Goal: Transaction & Acquisition: Purchase product/service

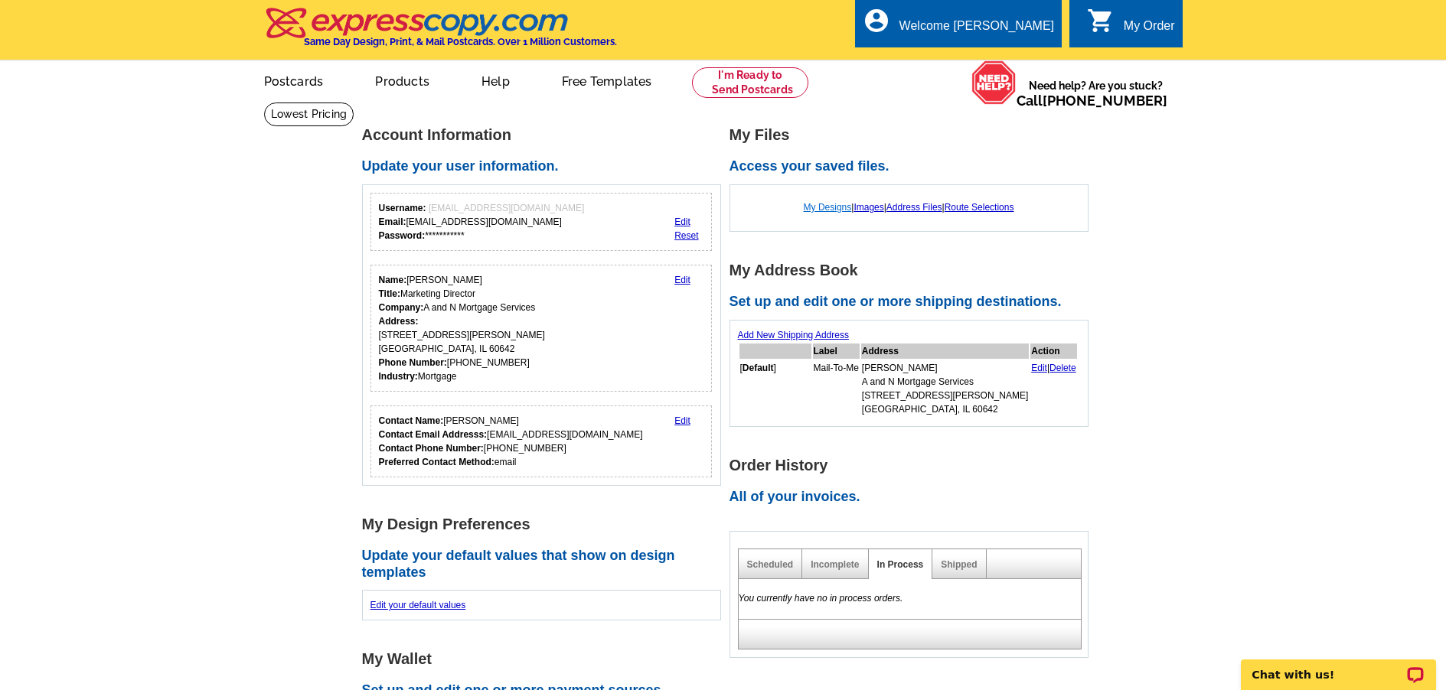
click at [813, 210] on link "My Designs" at bounding box center [828, 207] width 48 height 11
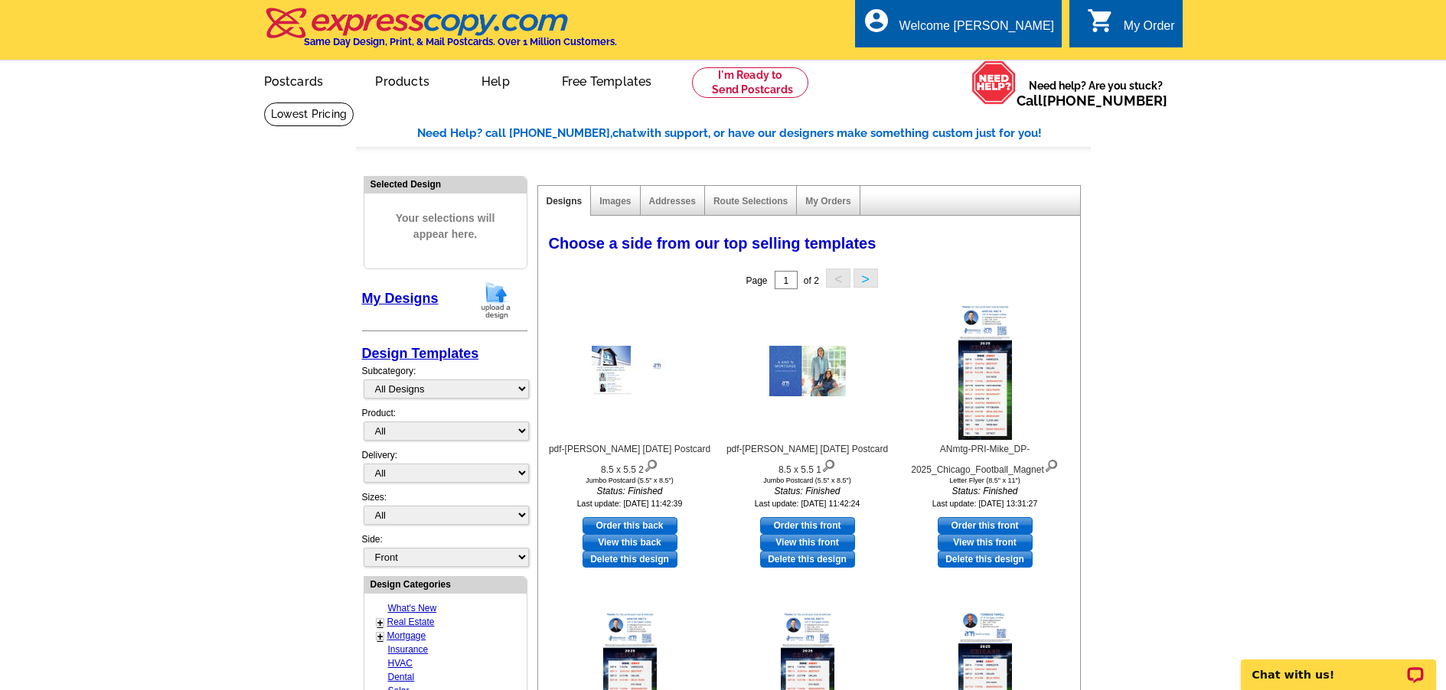
click at [504, 305] on img at bounding box center [496, 300] width 40 height 39
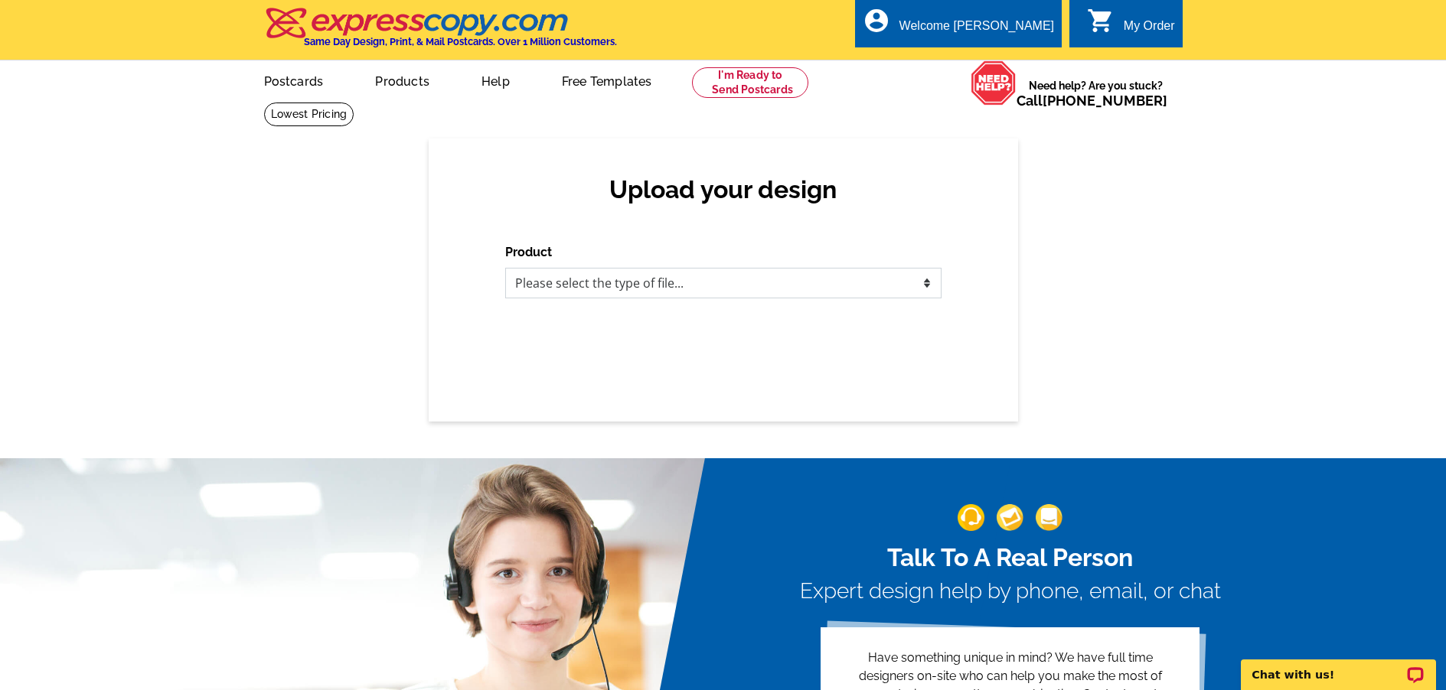
click at [635, 282] on select "Please select the type of file... Postcards Business Cards Letters and flyers G…" at bounding box center [723, 283] width 436 height 31
select select "1"
click at [505, 269] on select "Please select the type of file... Postcards Business Cards Letters and flyers G…" at bounding box center [723, 283] width 436 height 31
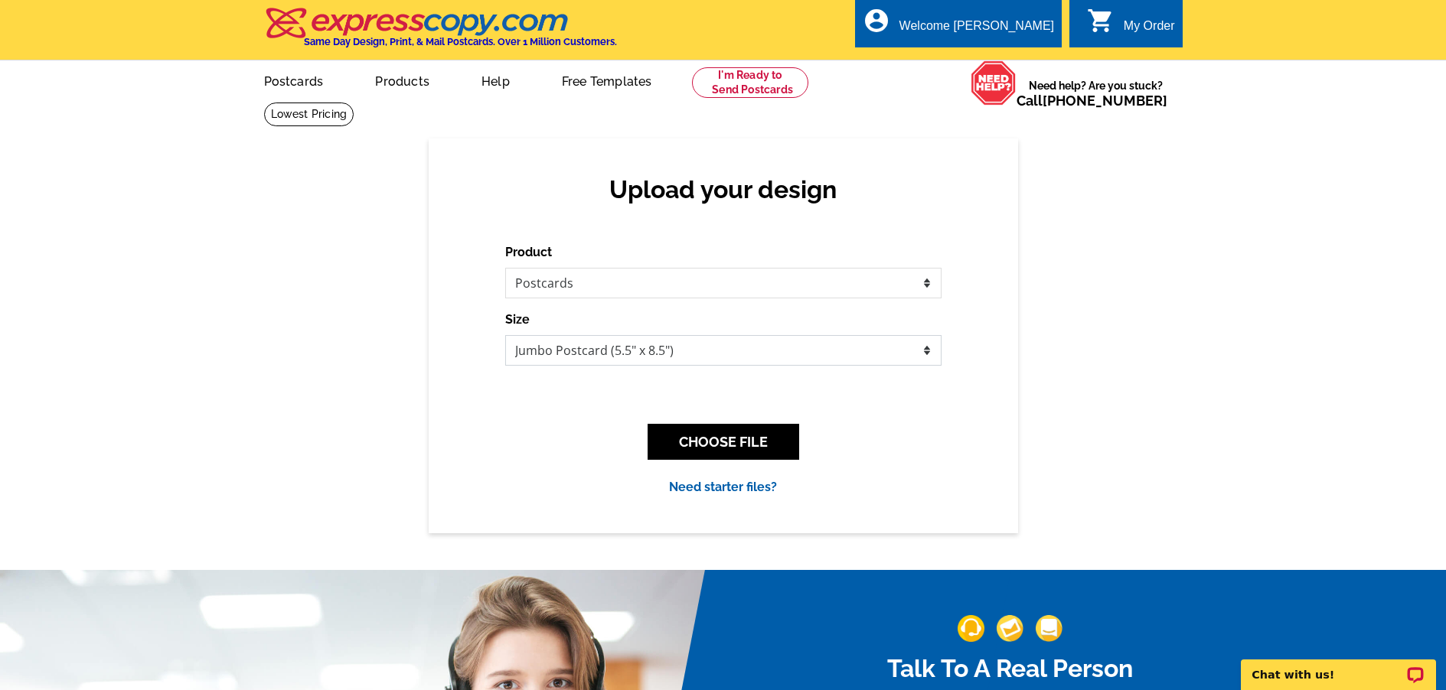
click at [619, 357] on select "Jumbo Postcard (5.5" x 8.5") Regular Postcard (4.25" x 5.6") Panoramic Postcard…" at bounding box center [723, 350] width 436 height 31
select select "1"
click at [505, 336] on select "Jumbo Postcard (5.5" x 8.5") Regular Postcard (4.25" x 5.6") Panoramic Postcard…" at bounding box center [723, 350] width 436 height 31
click at [738, 448] on button "CHOOSE FILE" at bounding box center [724, 442] width 152 height 36
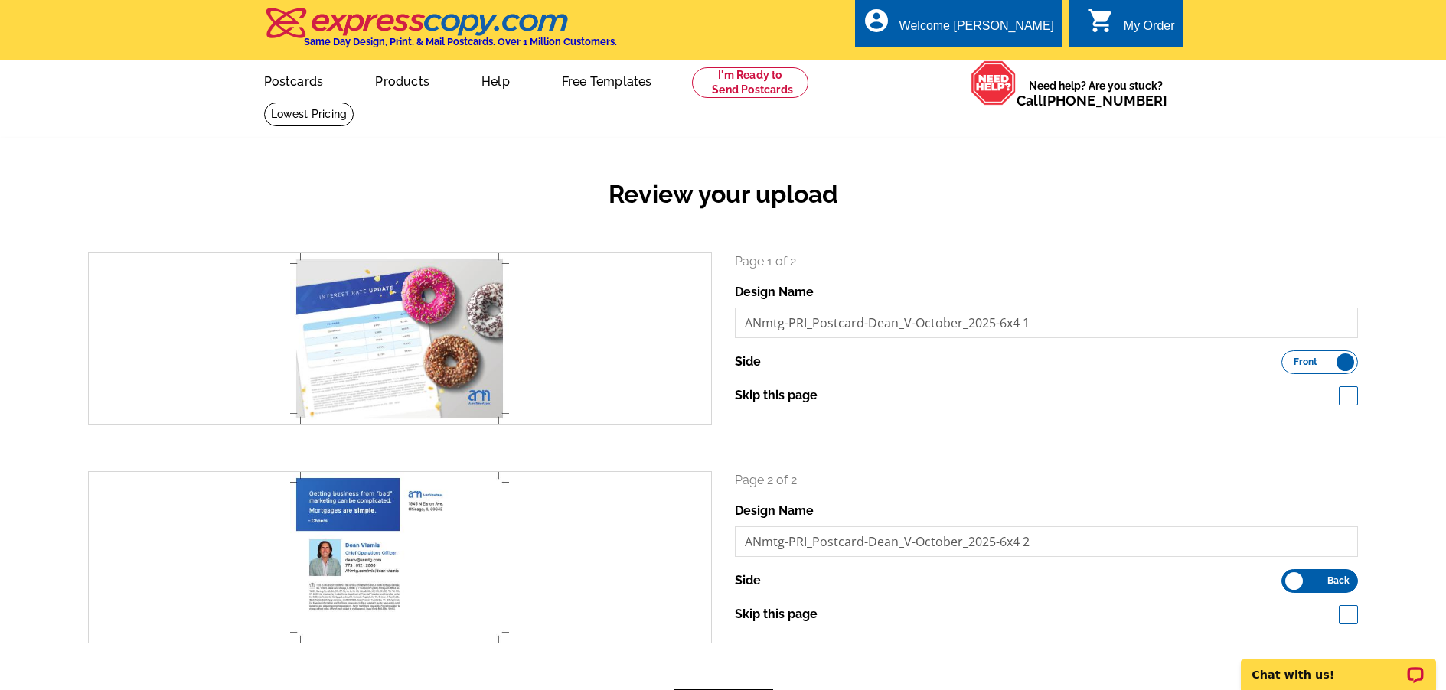
click at [445, 178] on div "Review your upload" at bounding box center [723, 207] width 1293 height 90
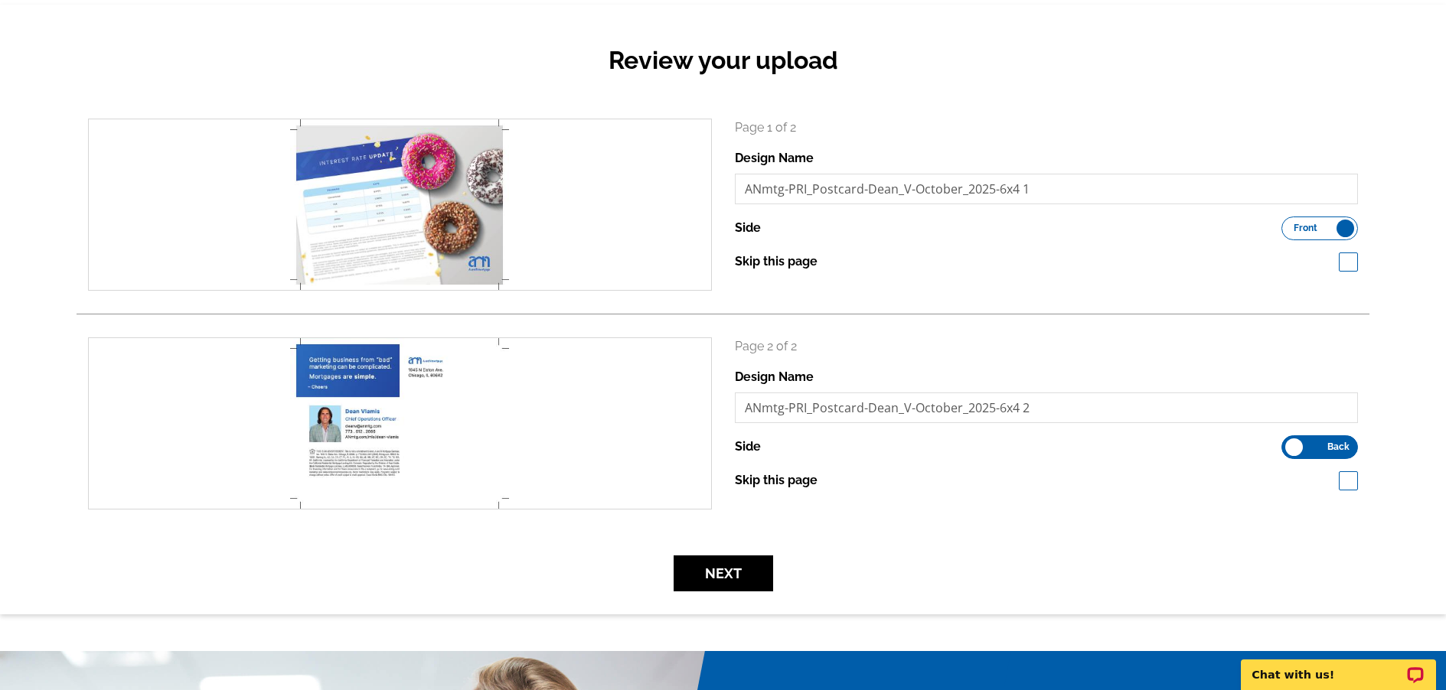
scroll to position [153, 0]
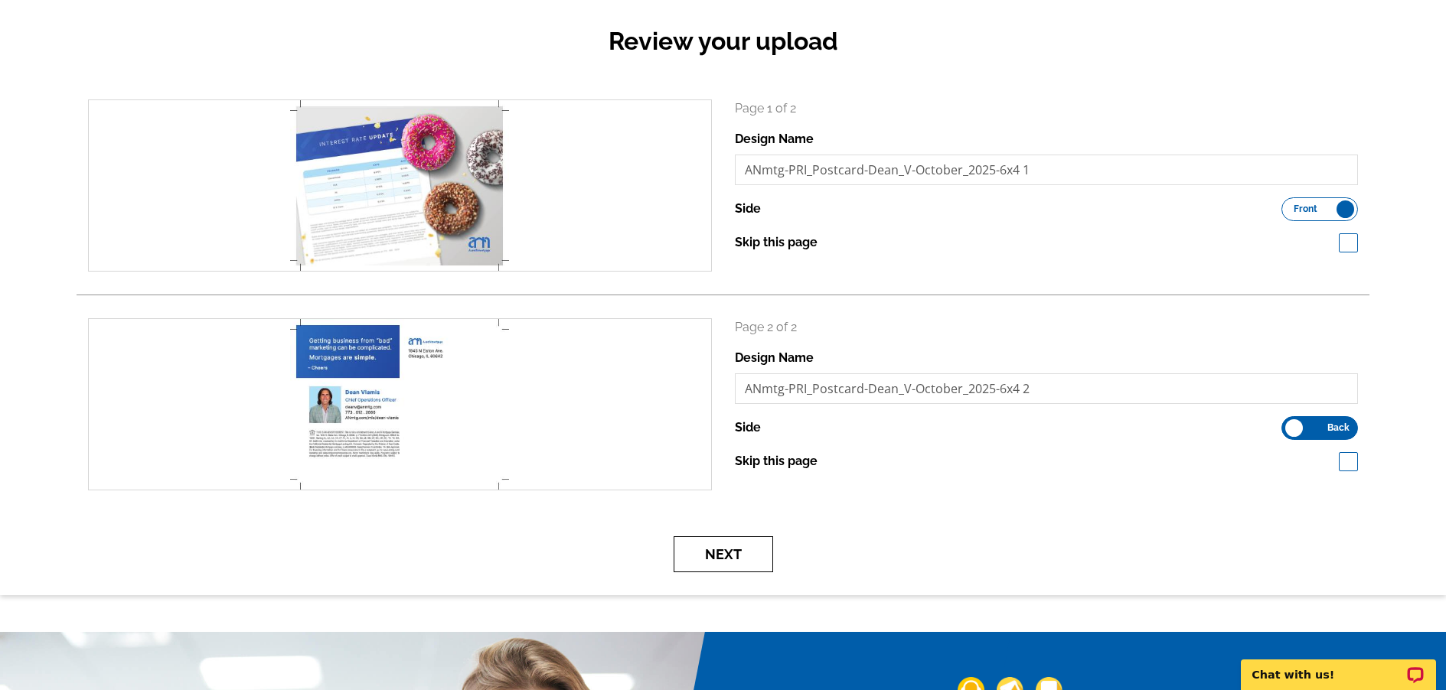
click at [716, 547] on button "Next" at bounding box center [724, 555] width 100 height 36
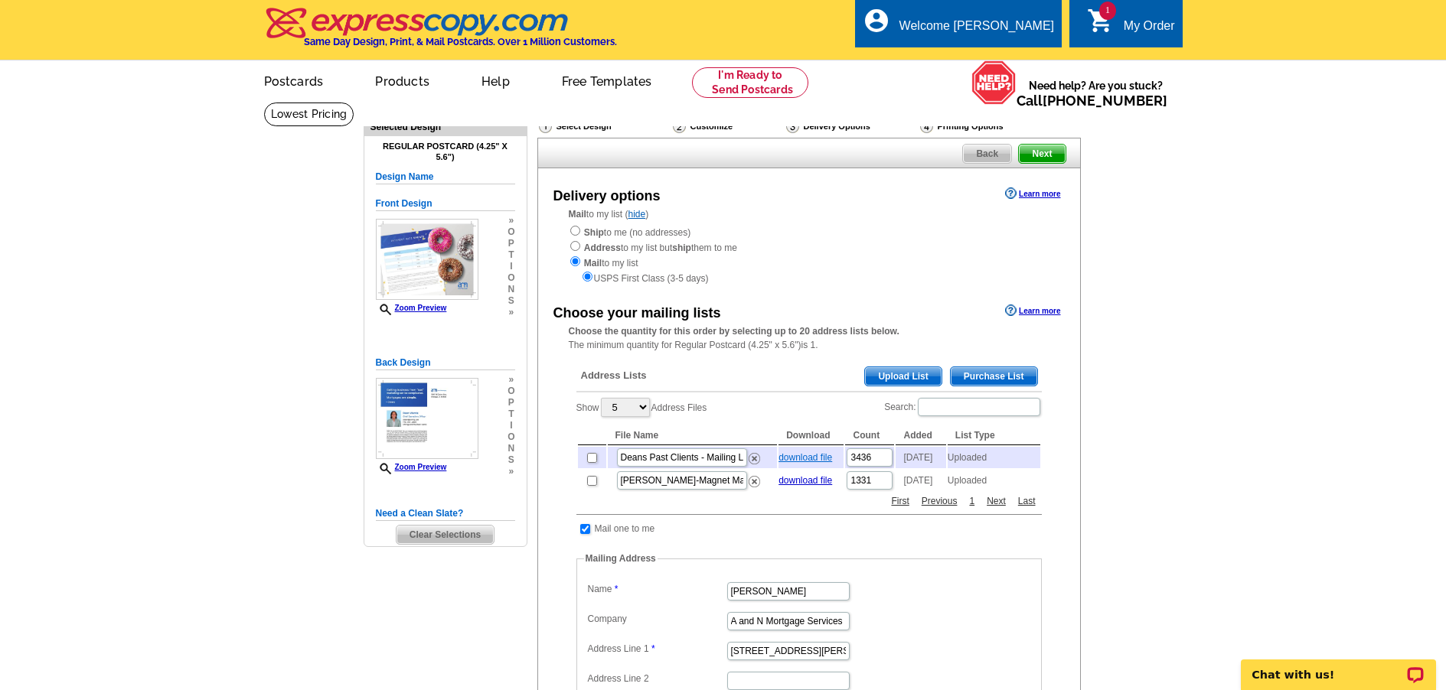
click at [799, 461] on link "download file" at bounding box center [805, 457] width 54 height 11
click at [593, 463] on input "checkbox" at bounding box center [592, 458] width 10 height 10
checkbox input "true"
click at [593, 463] on input "checkbox" at bounding box center [592, 458] width 10 height 10
checkbox input "false"
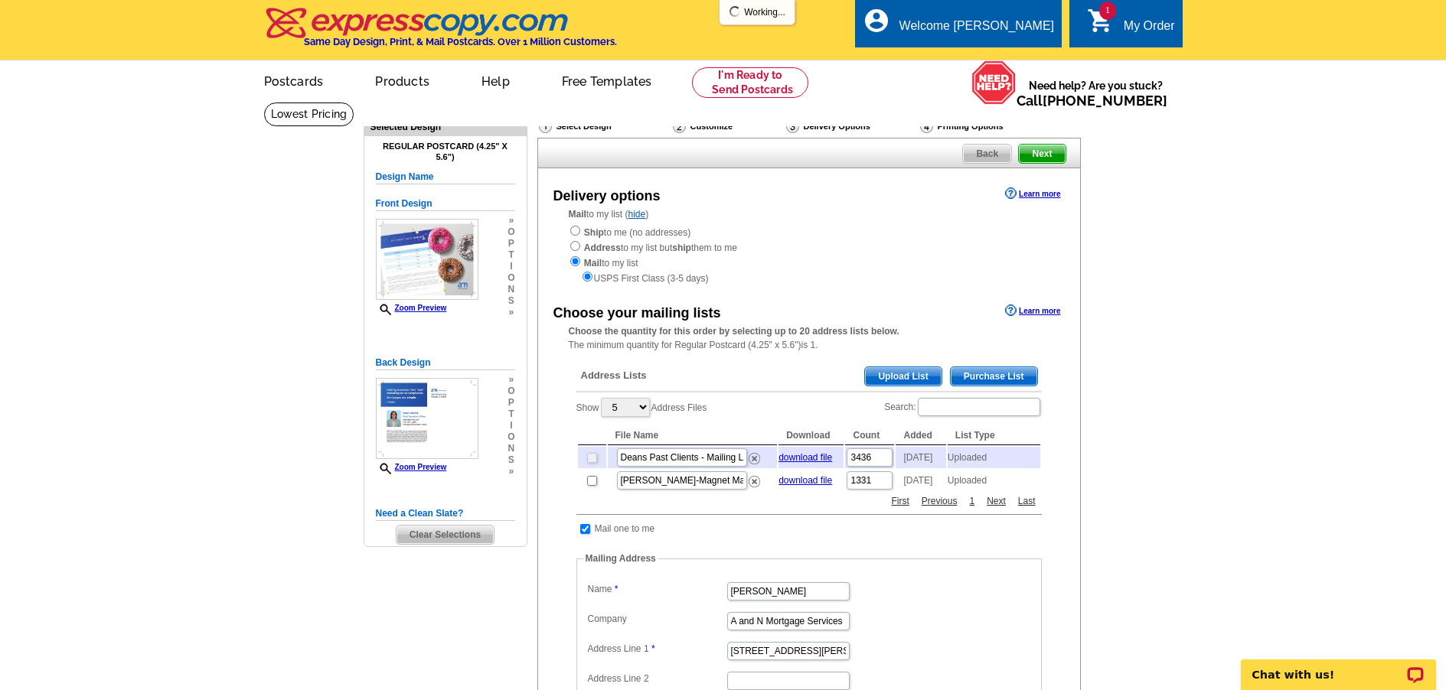
click at [1156, 387] on main "Need Help? call 800-260-5887, chat with support, or have our designers make som…" at bounding box center [723, 616] width 1446 height 1028
click at [904, 375] on span "Upload List" at bounding box center [903, 376] width 76 height 18
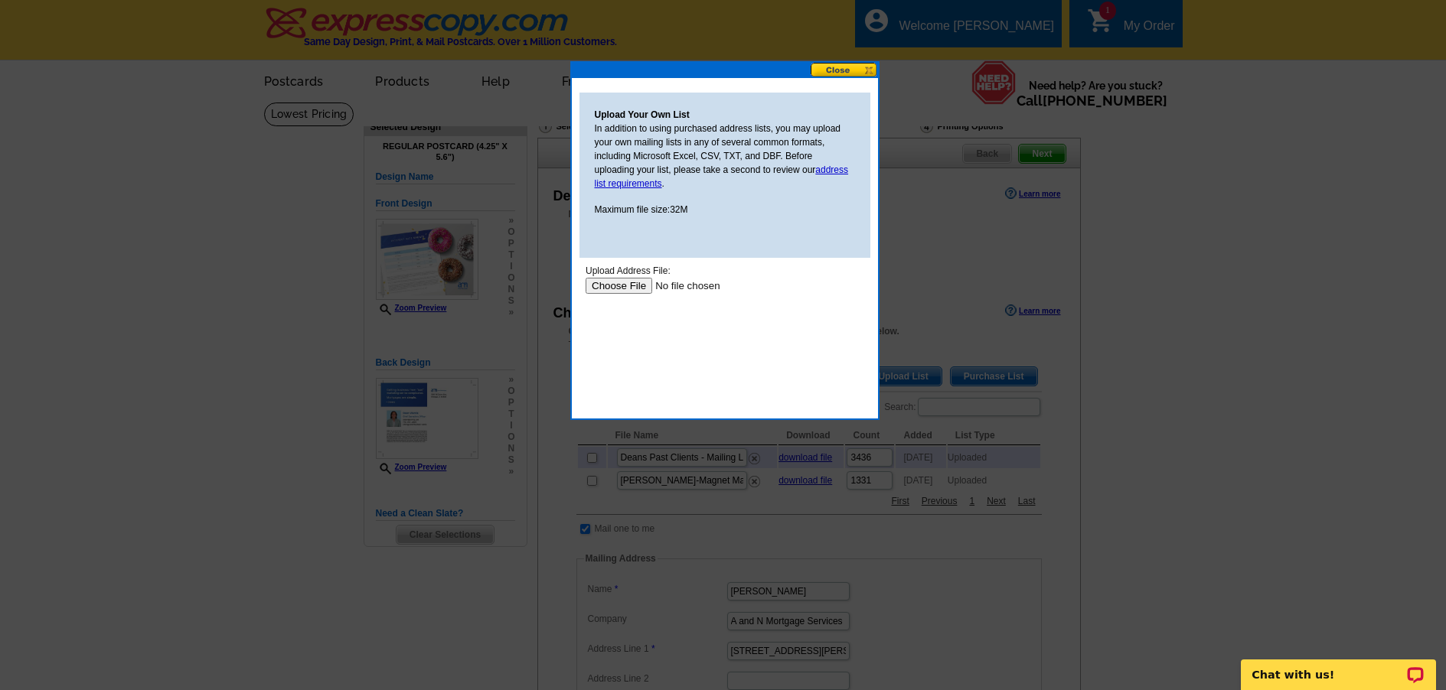
click at [638, 289] on input "file" at bounding box center [682, 286] width 194 height 16
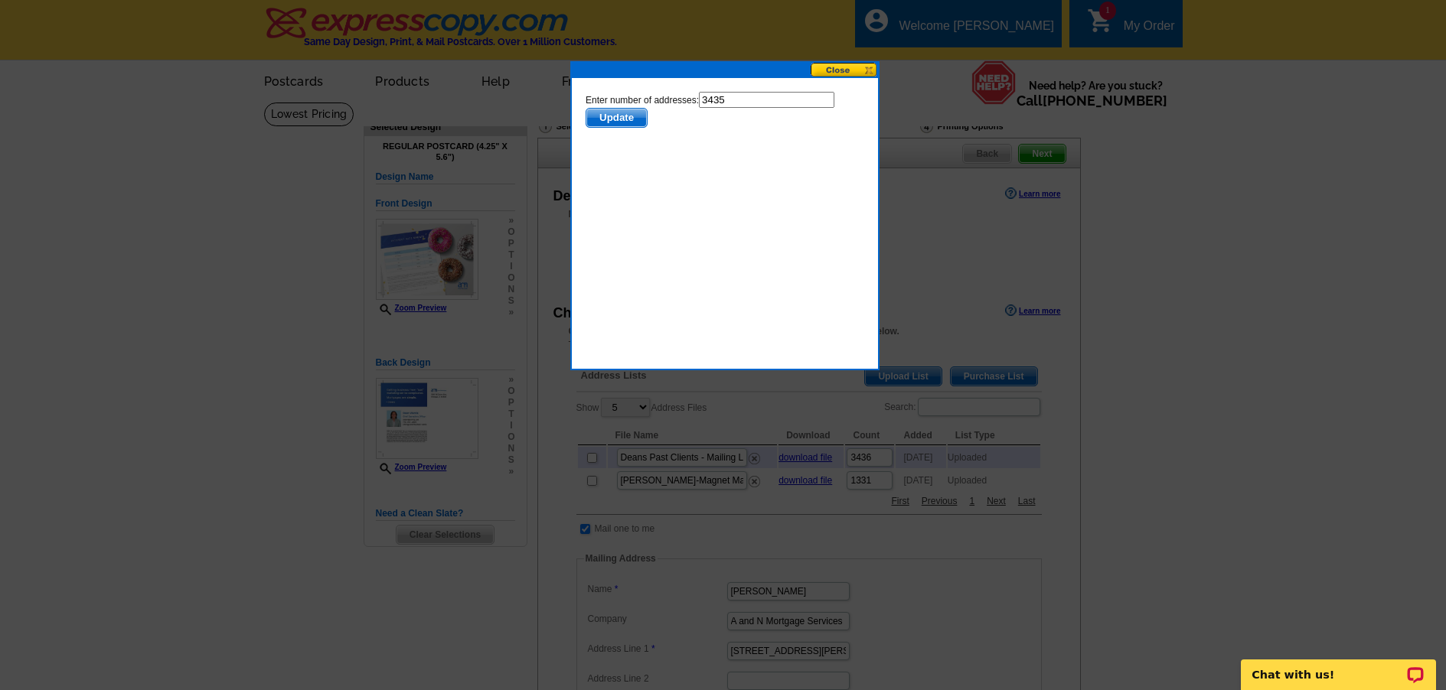
click at [781, 91] on html "Enter number of addresses: 3435 Update" at bounding box center [724, 162] width 291 height 153
click at [780, 99] on input "3435" at bounding box center [765, 100] width 135 height 16
type input "3434"
click at [625, 121] on span "Update" at bounding box center [616, 118] width 60 height 18
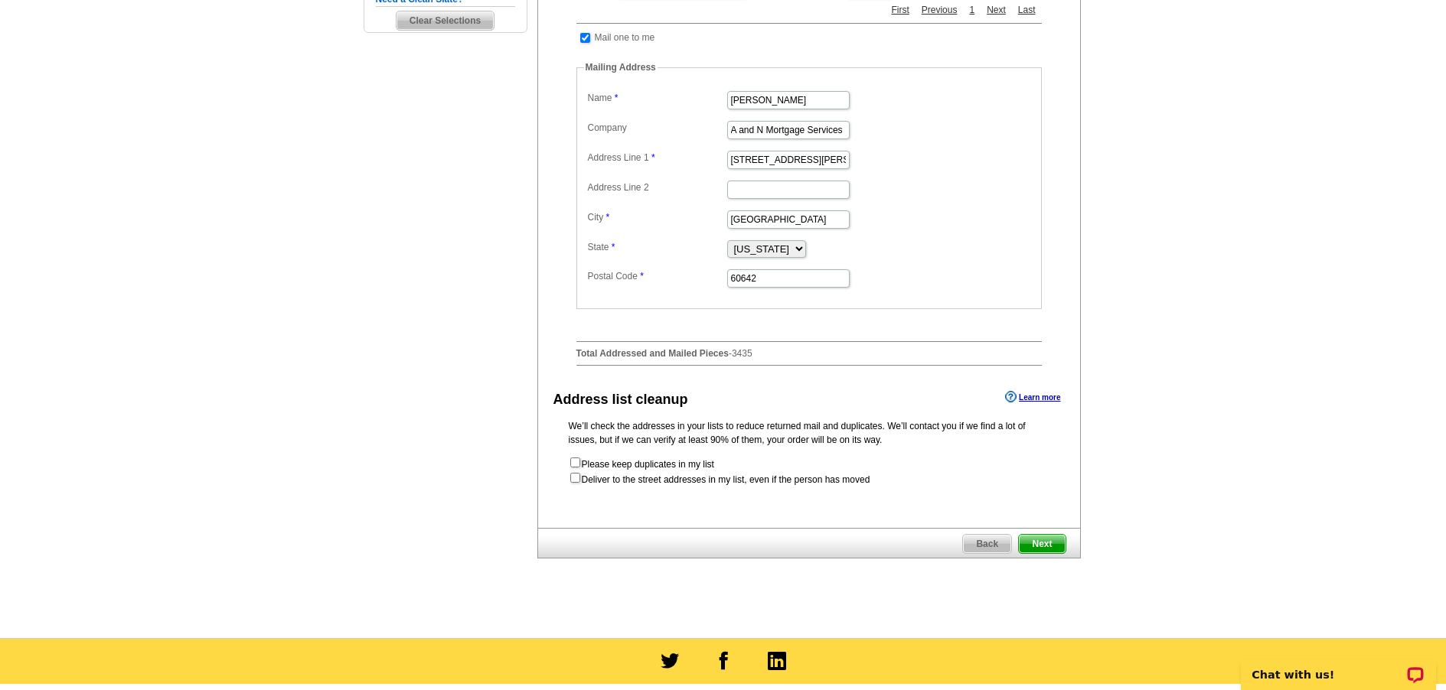
scroll to position [689, 0]
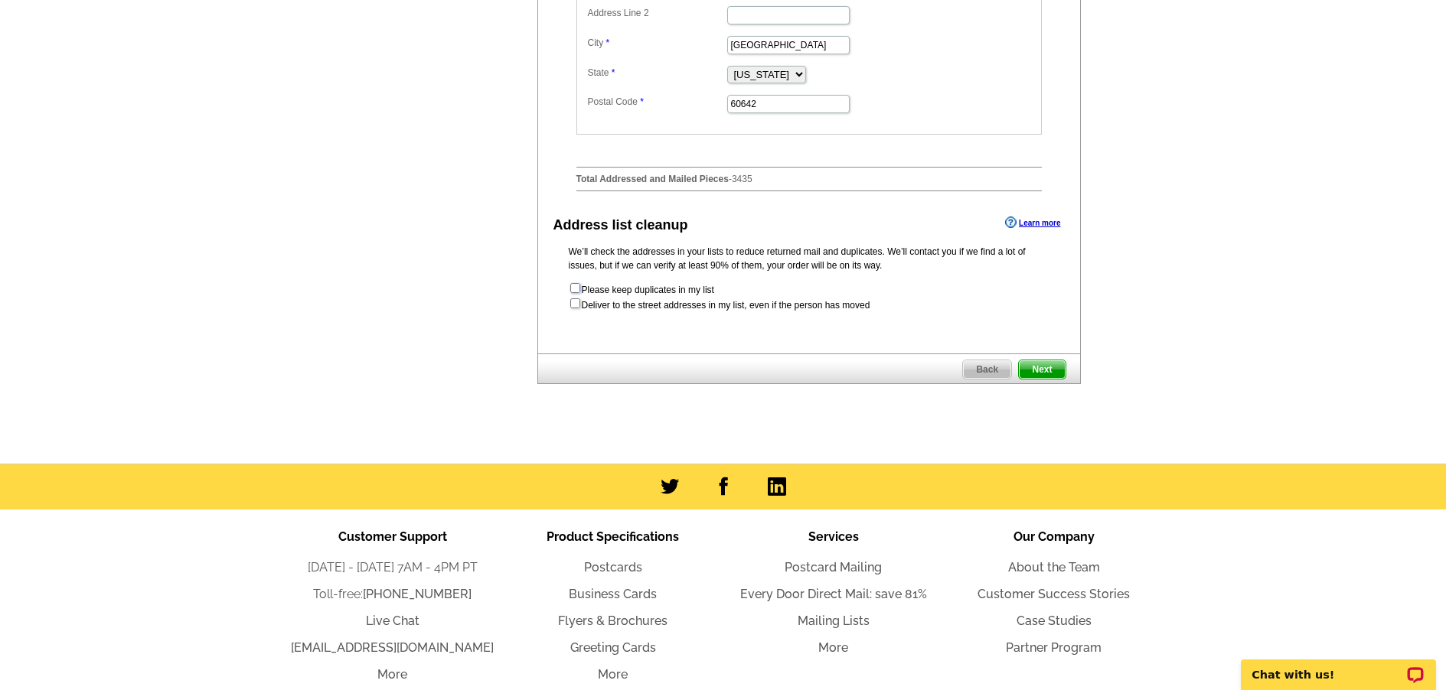
click at [573, 293] on input "checkbox" at bounding box center [575, 288] width 10 height 10
checkbox input "true"
click at [1045, 379] on span "Next" at bounding box center [1042, 370] width 46 height 18
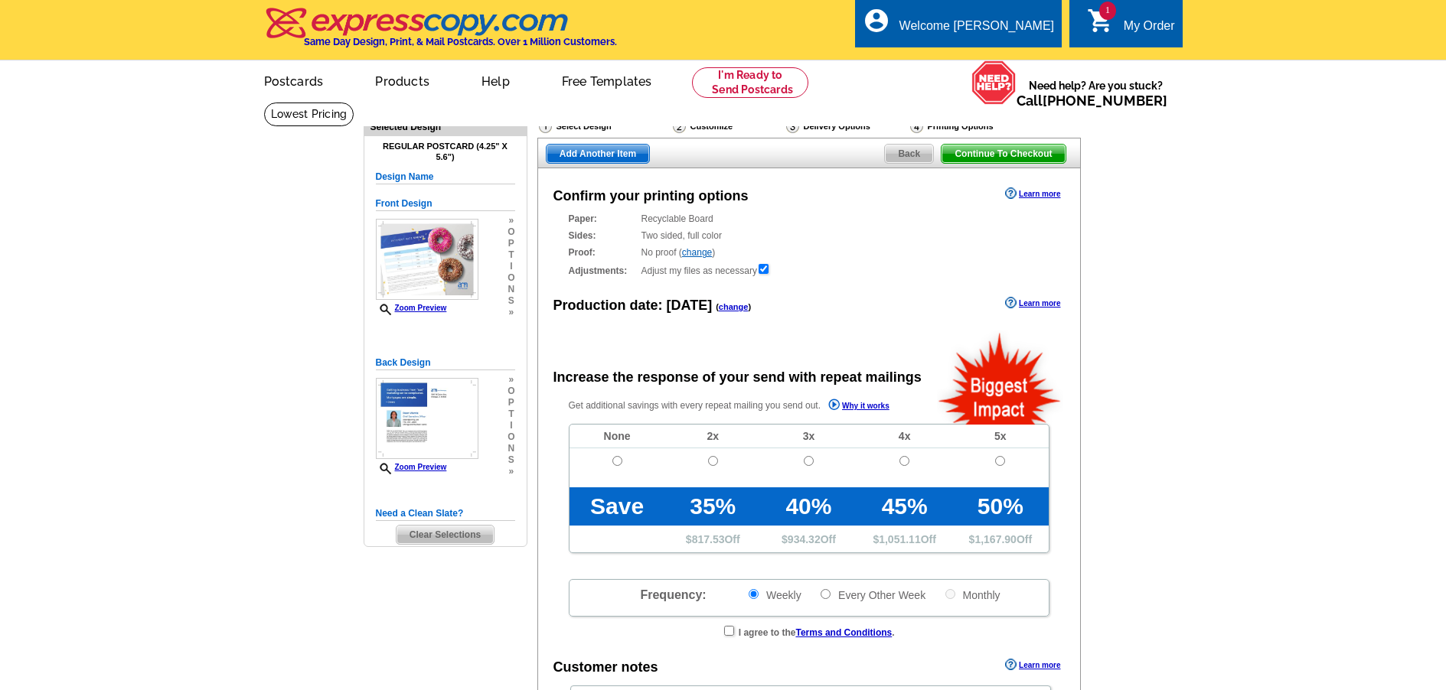
radio input "false"
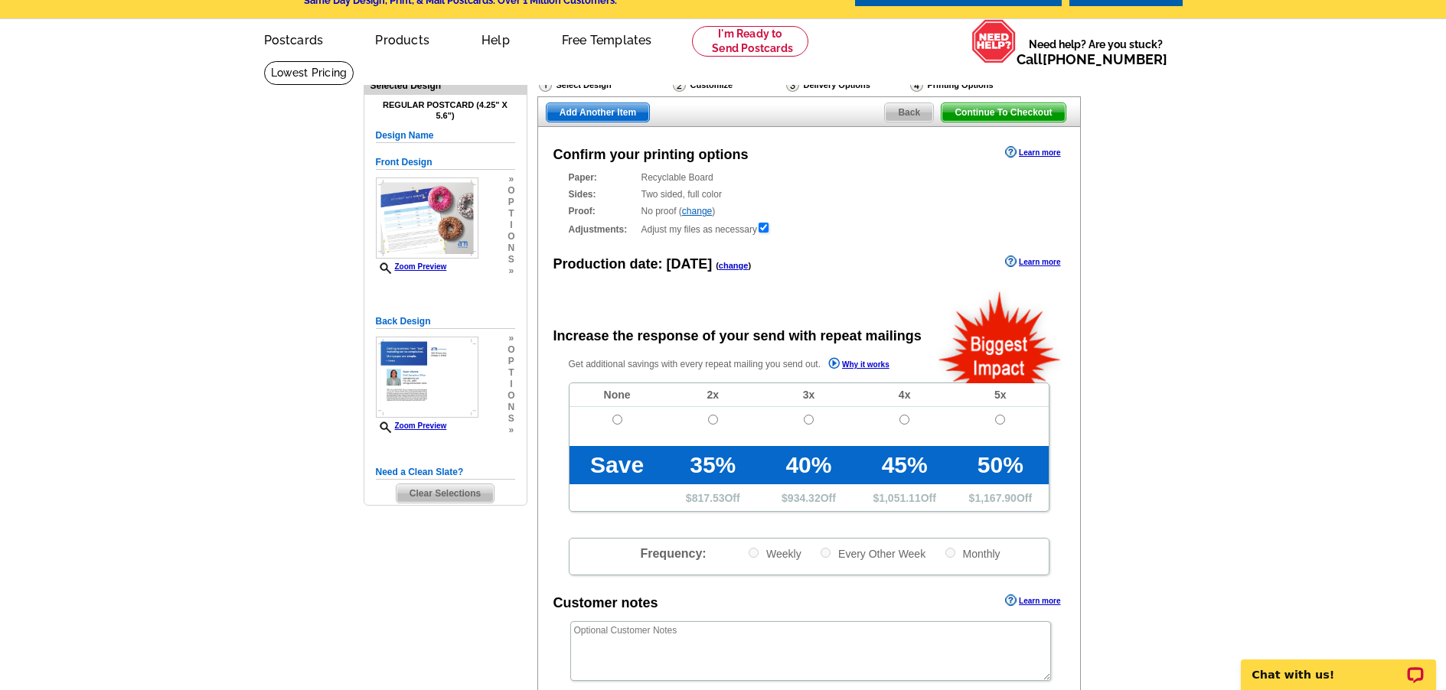
scroll to position [77, 0]
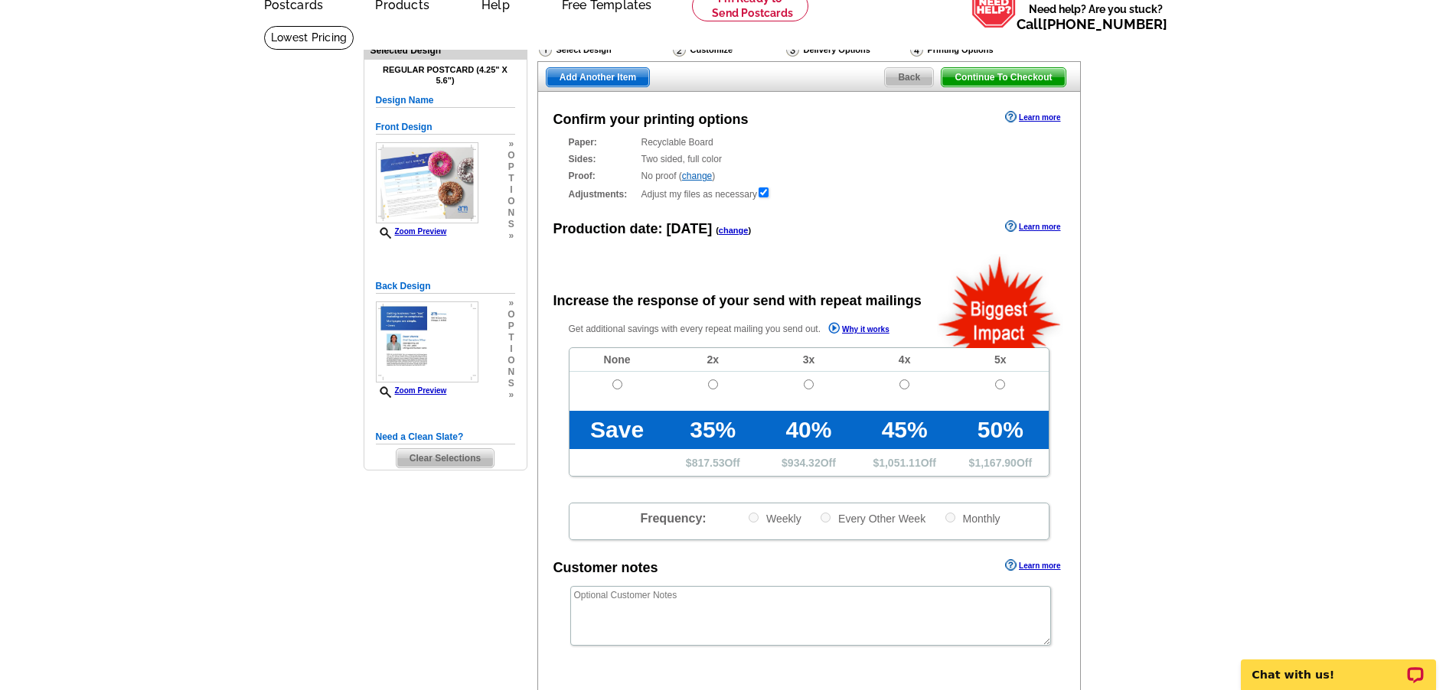
click at [729, 230] on link "change" at bounding box center [734, 230] width 30 height 9
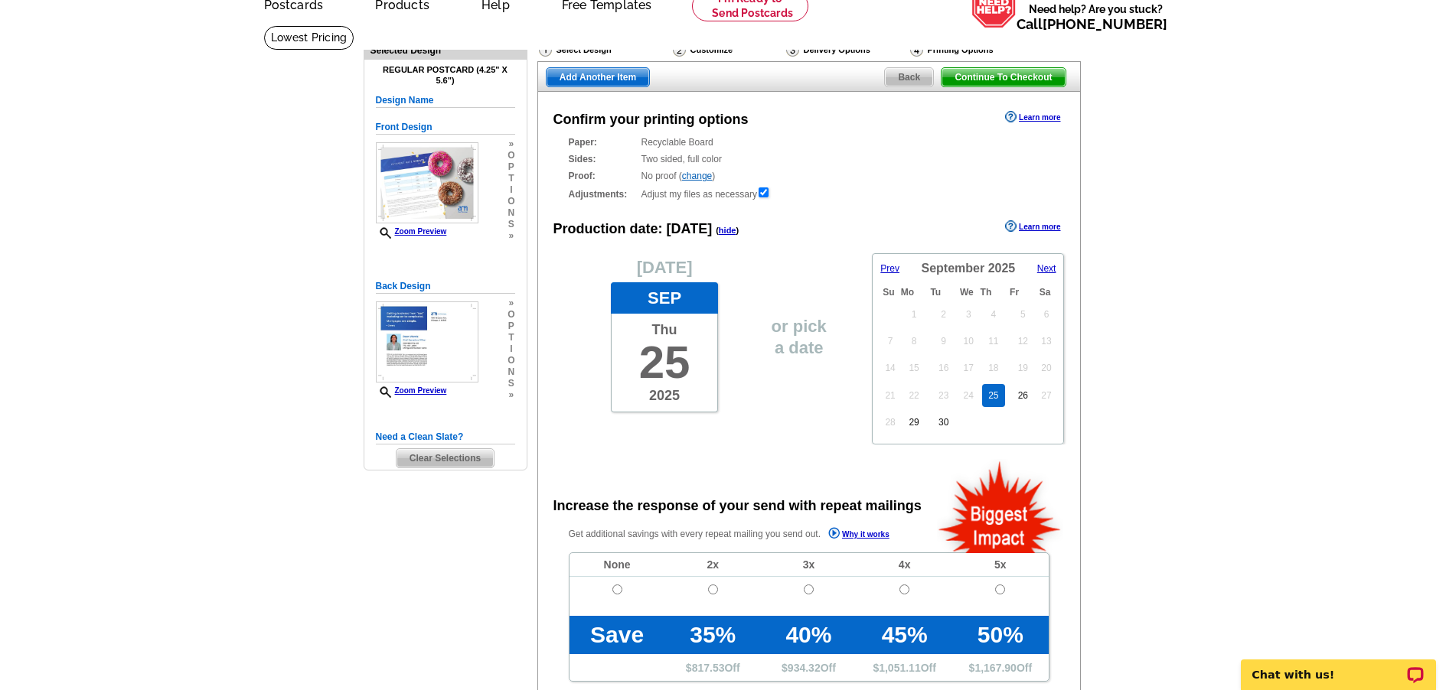
click at [1049, 272] on span "Next" at bounding box center [1046, 268] width 19 height 11
click at [912, 345] on link "6" at bounding box center [913, 341] width 18 height 23
click at [912, 364] on link "13" at bounding box center [912, 368] width 22 height 23
click at [1149, 276] on main "Need Help? call 800-260-5887, chat with support, or have our designers make som…" at bounding box center [723, 543] width 1446 height 1037
click at [807, 425] on div "or pick a date" at bounding box center [809, 348] width 96 height 191
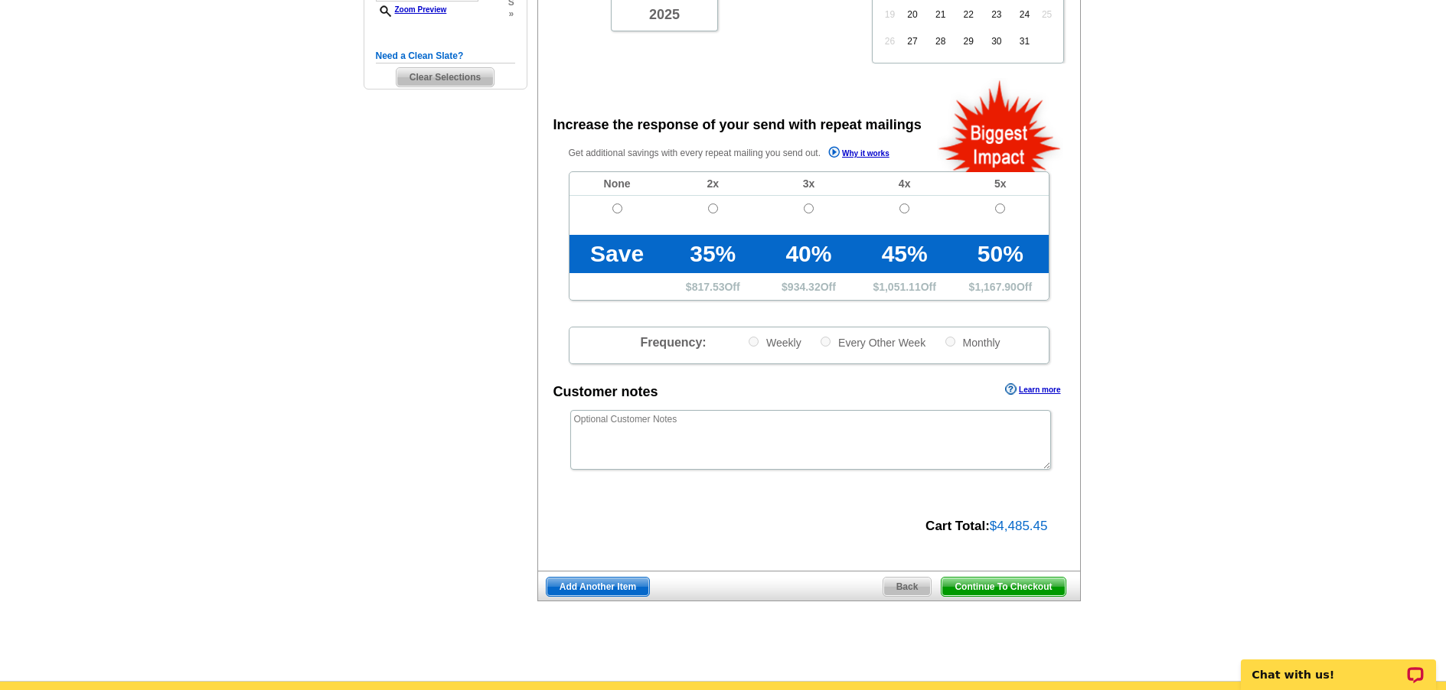
scroll to position [459, 0]
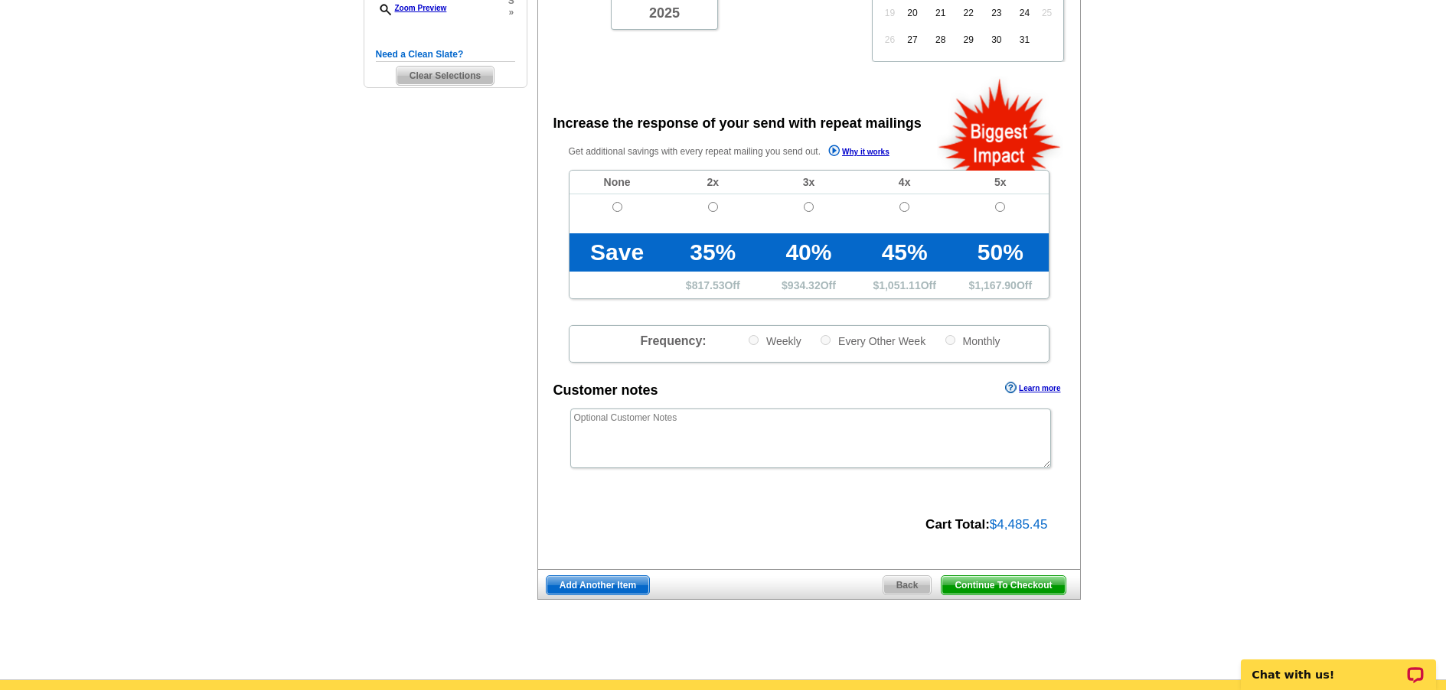
click at [1010, 588] on span "Continue To Checkout" at bounding box center [1002, 585] width 123 height 18
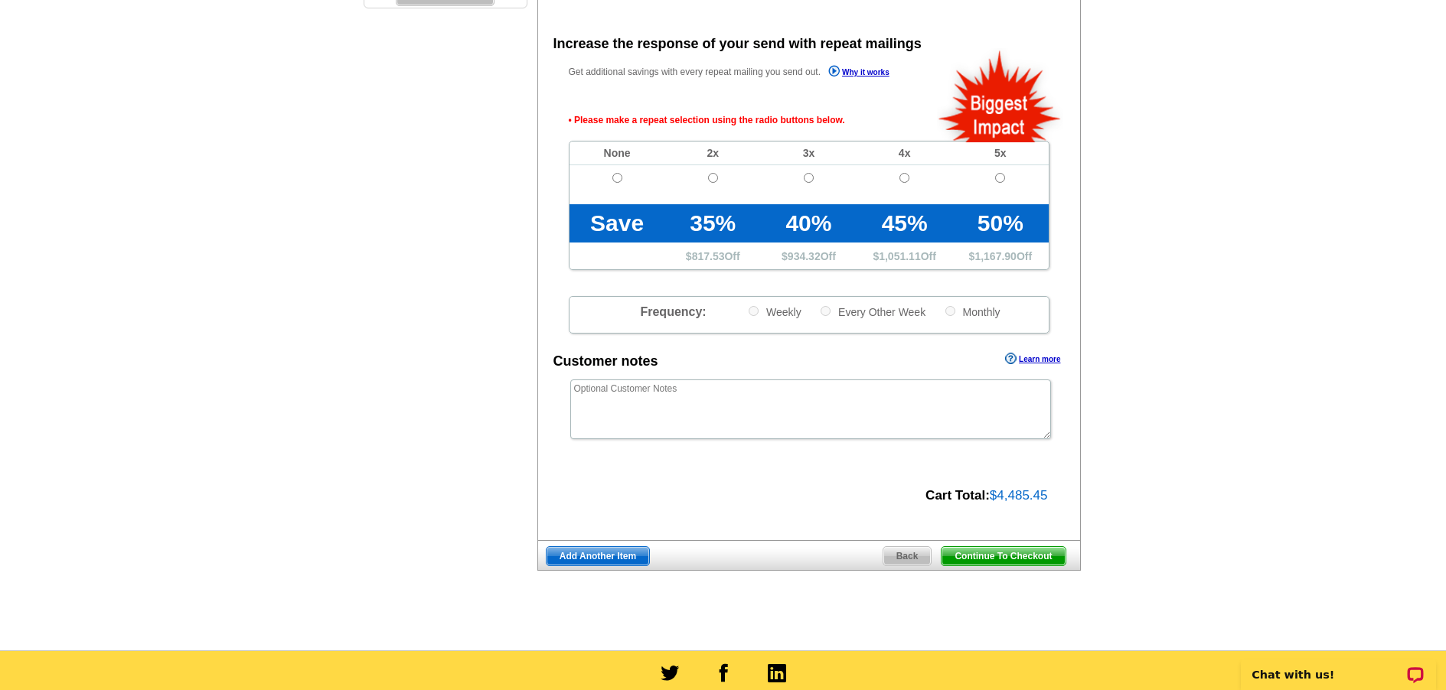
click at [617, 194] on span at bounding box center [617, 196] width 96 height 18
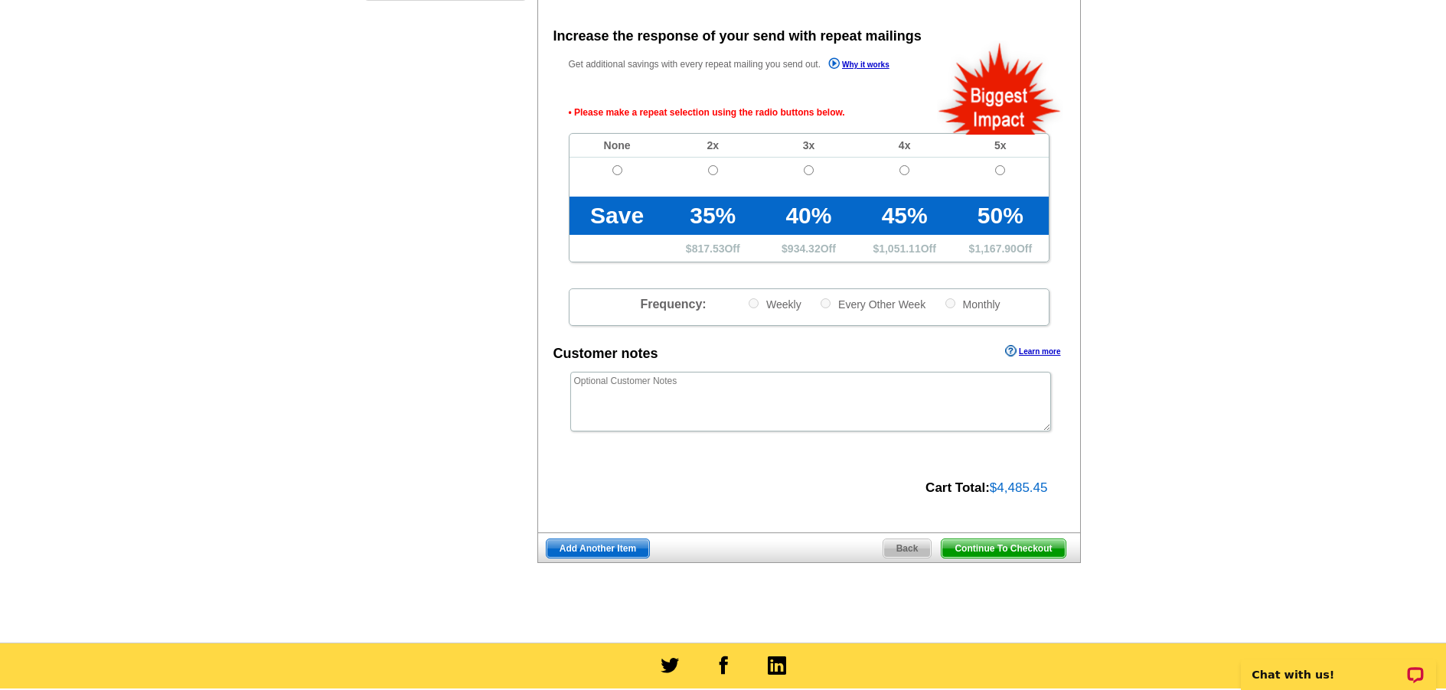
scroll to position [548, 0]
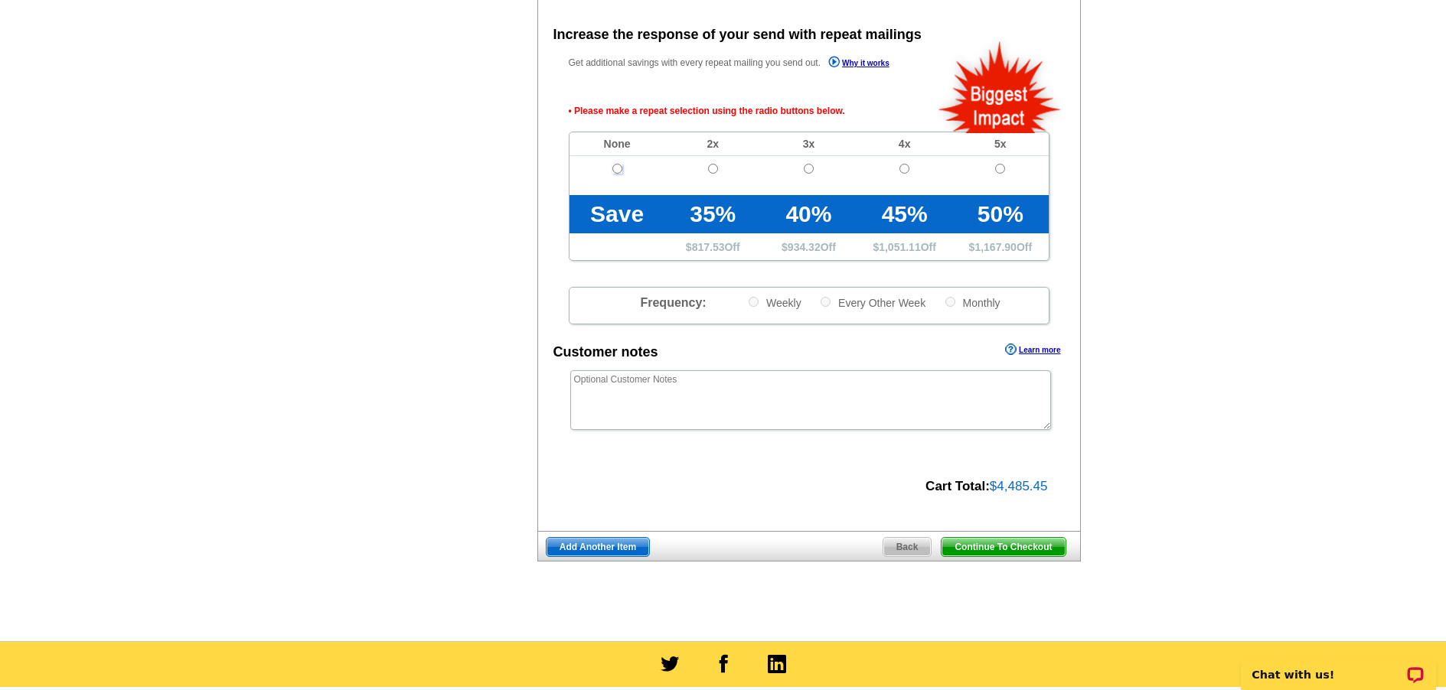
click at [618, 168] on input "radio" at bounding box center [617, 169] width 10 height 10
radio input "true"
click at [1009, 547] on span "Continue To Checkout" at bounding box center [1002, 547] width 123 height 18
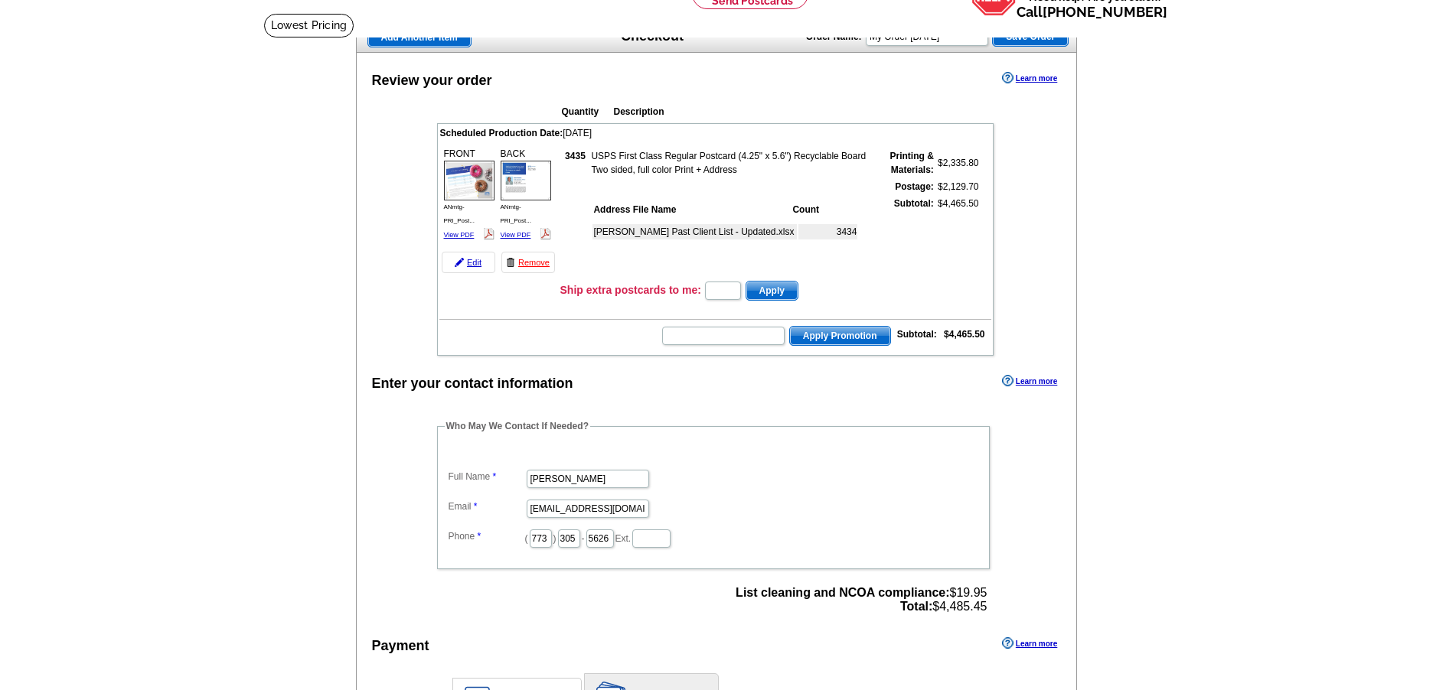
scroll to position [153, 0]
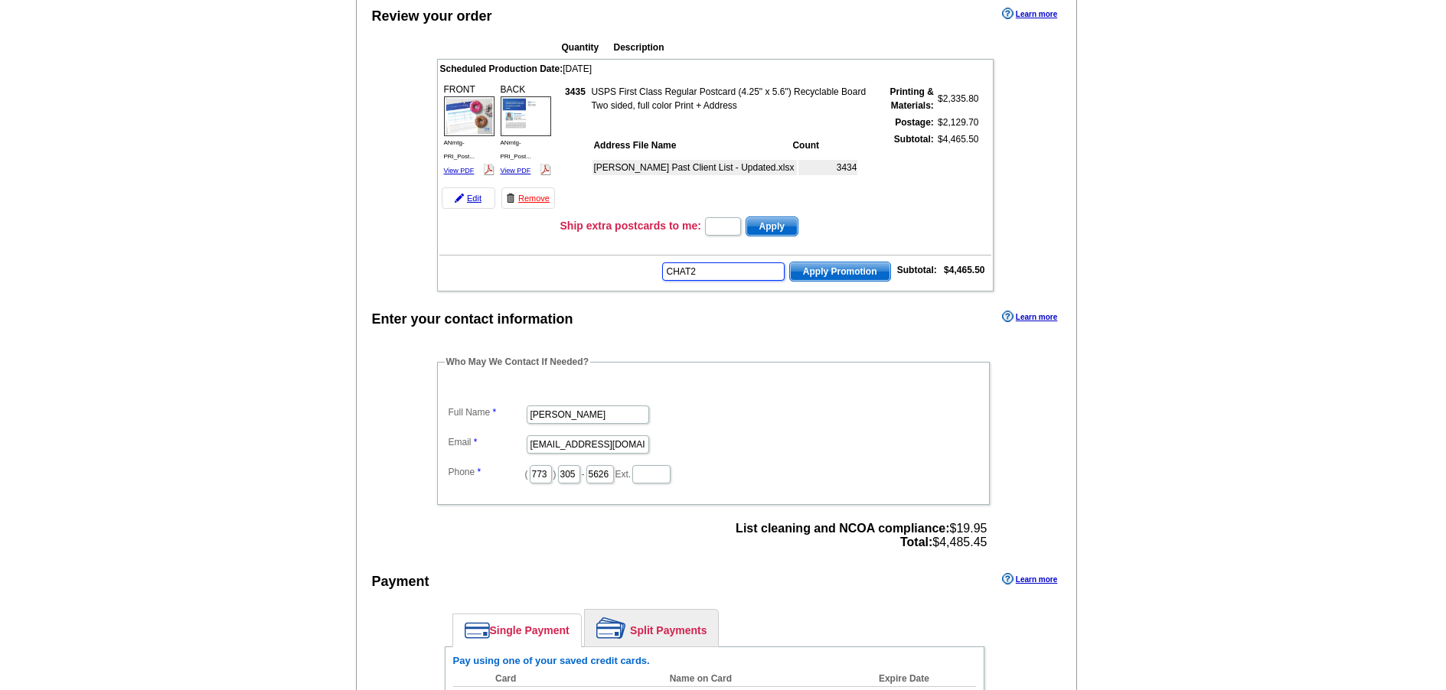
type input "CHAT20"
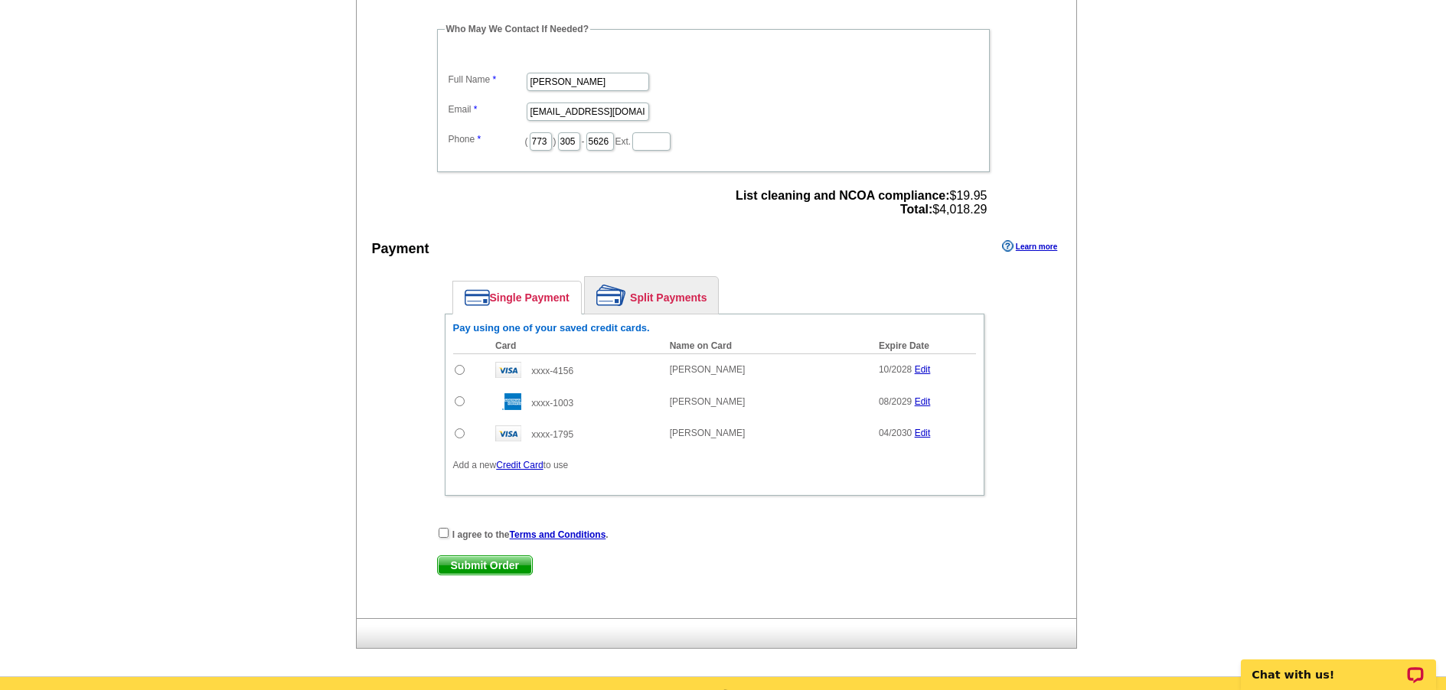
scroll to position [536, 0]
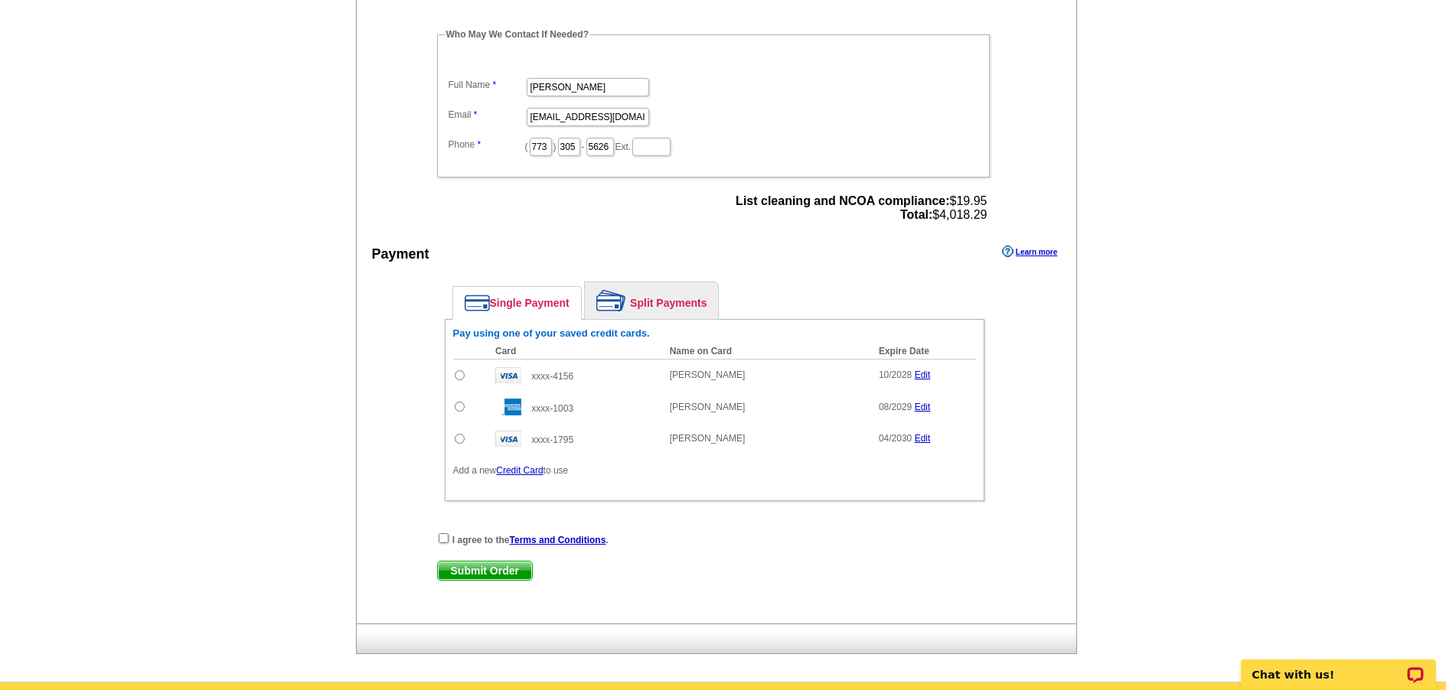
scroll to position [0, 0]
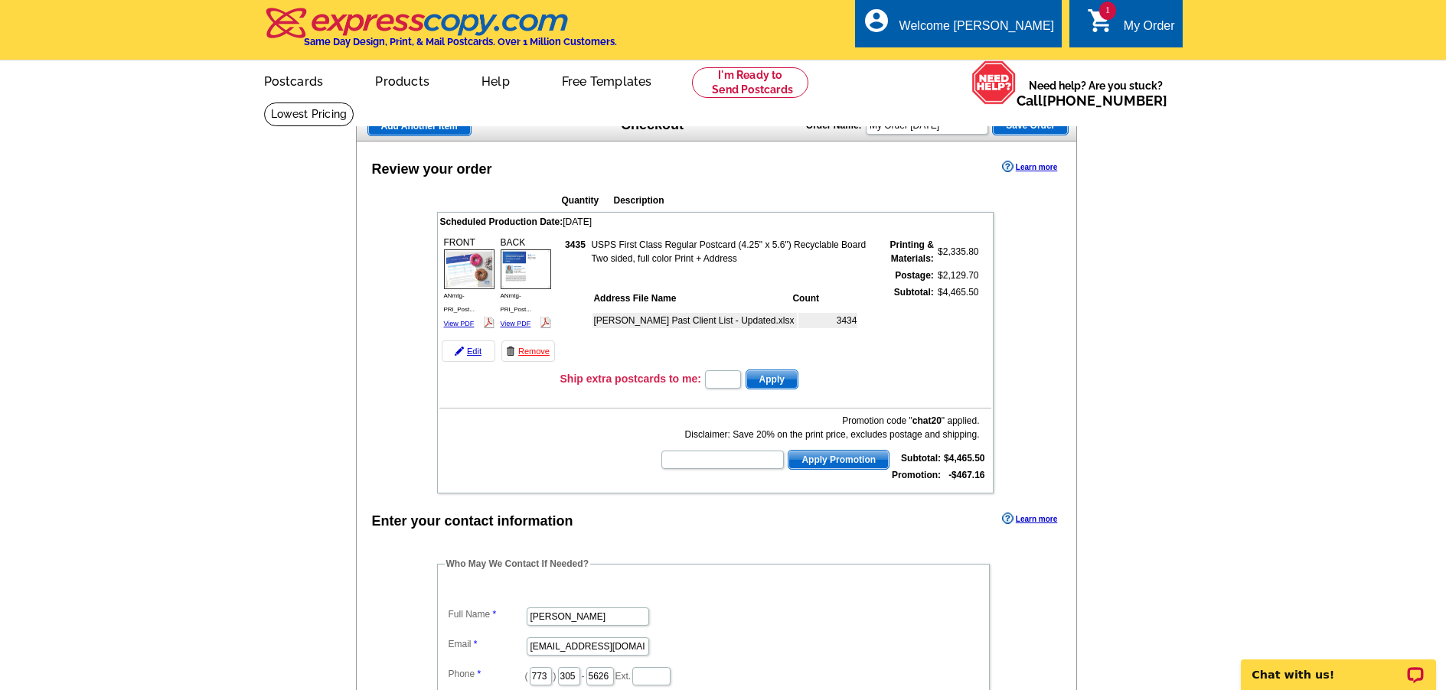
click at [938, 116] on div "Order Name: My Order [DATE] Save Order" at bounding box center [937, 124] width 263 height 24
click at [936, 118] on input "My Order [DATE]" at bounding box center [927, 125] width 122 height 18
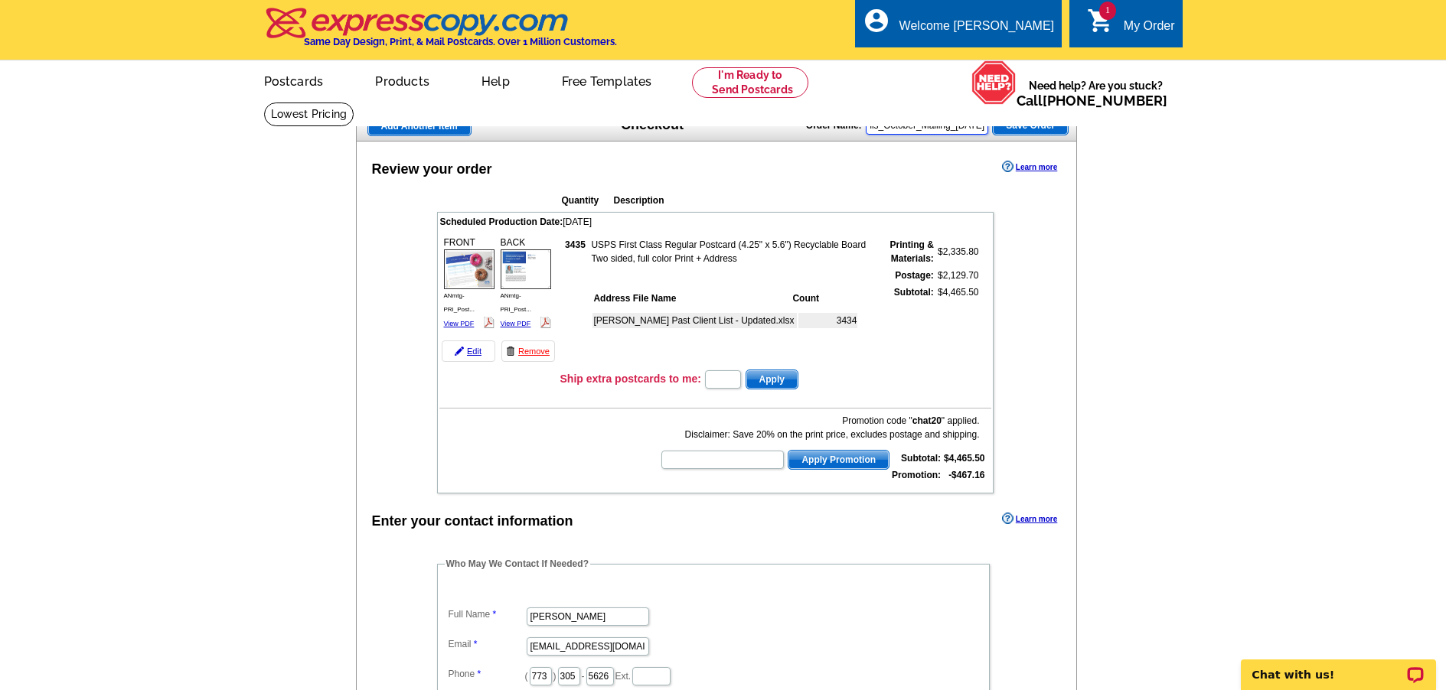
type input "DeanVlamis_October_Mailing_[DATE]"
click at [1020, 124] on span "Save Order" at bounding box center [1030, 125] width 75 height 18
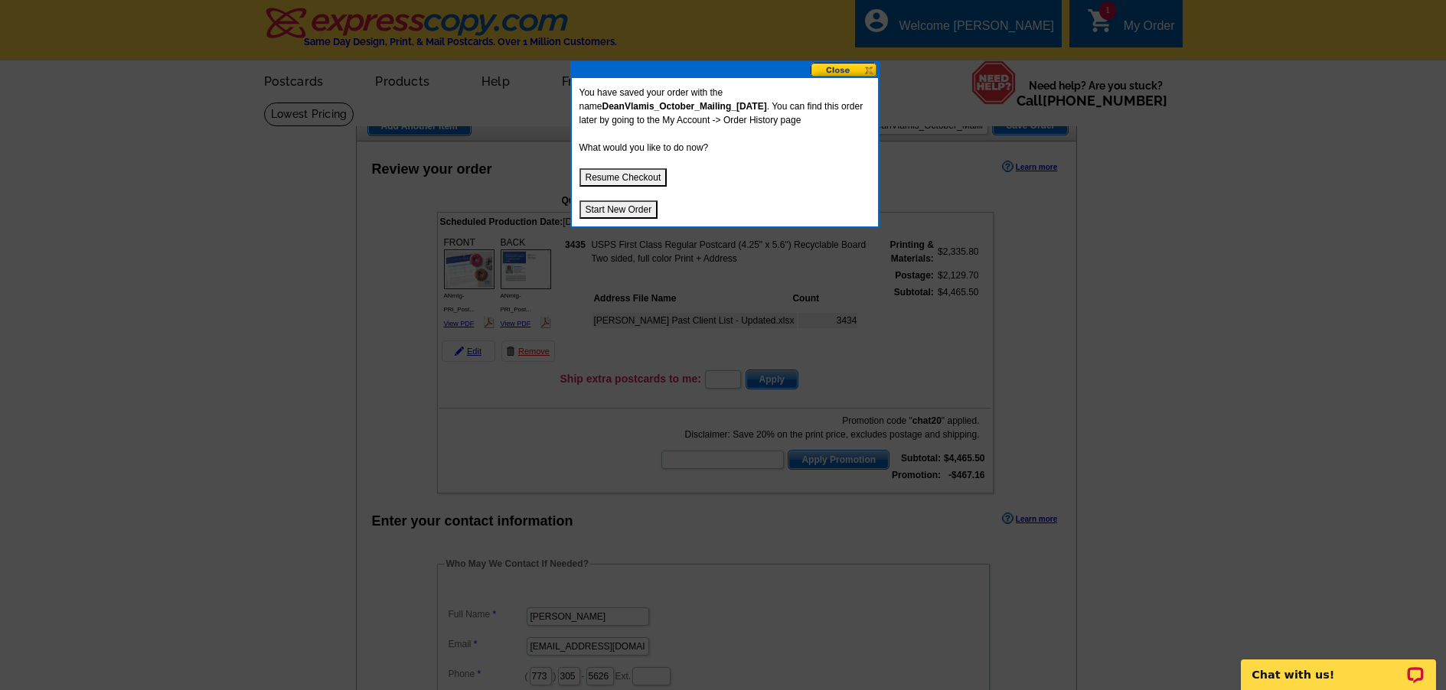
click at [618, 174] on button "Resume Checkout" at bounding box center [623, 177] width 88 height 18
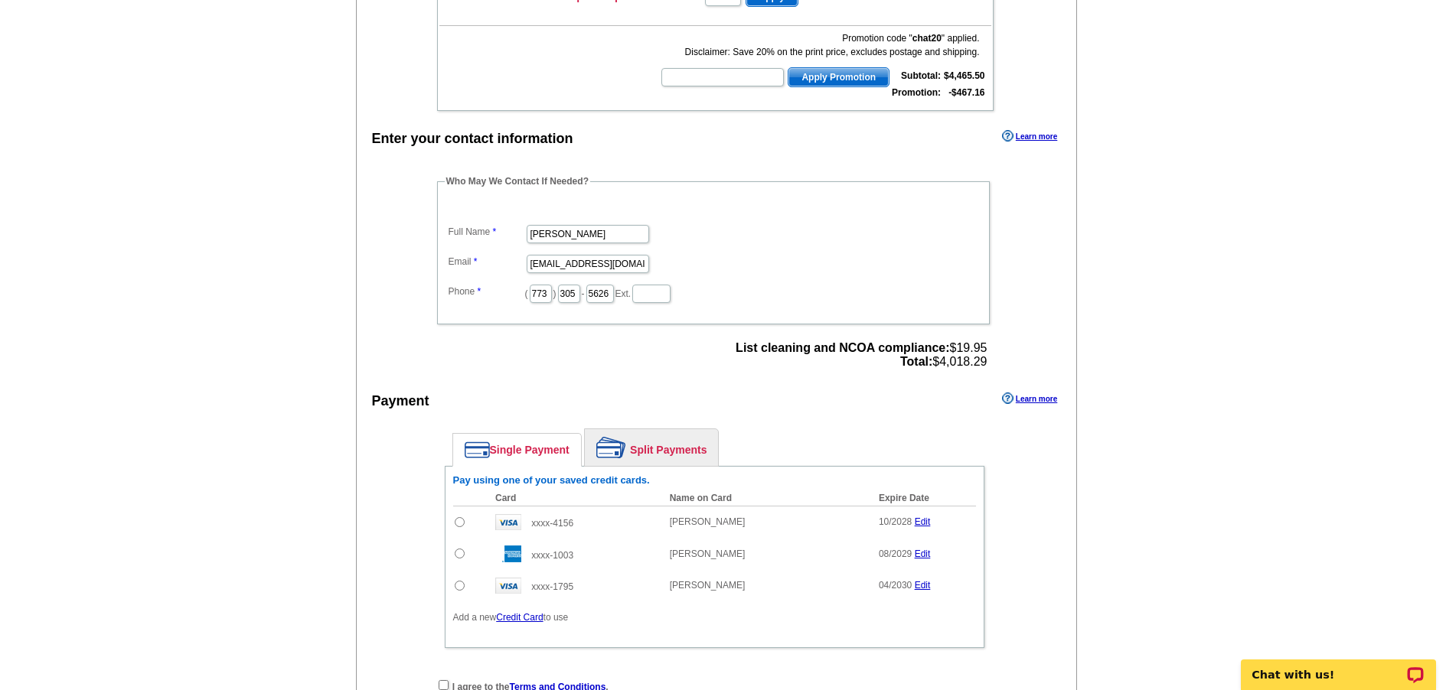
scroll to position [459, 0]
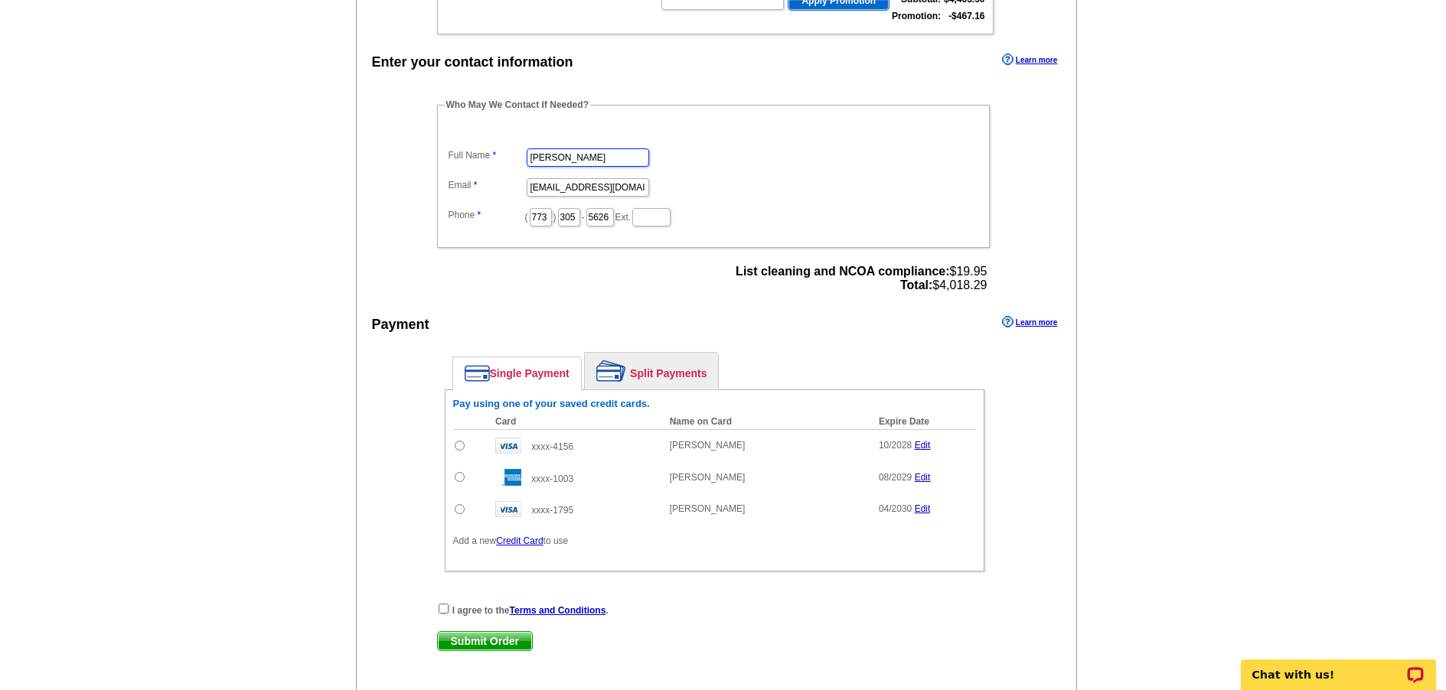
click at [588, 165] on input "[PERSON_NAME]" at bounding box center [588, 157] width 122 height 18
type input "[PERSON_NAME]"
click at [547, 193] on input "[EMAIL_ADDRESS][DOMAIN_NAME]" at bounding box center [588, 187] width 122 height 18
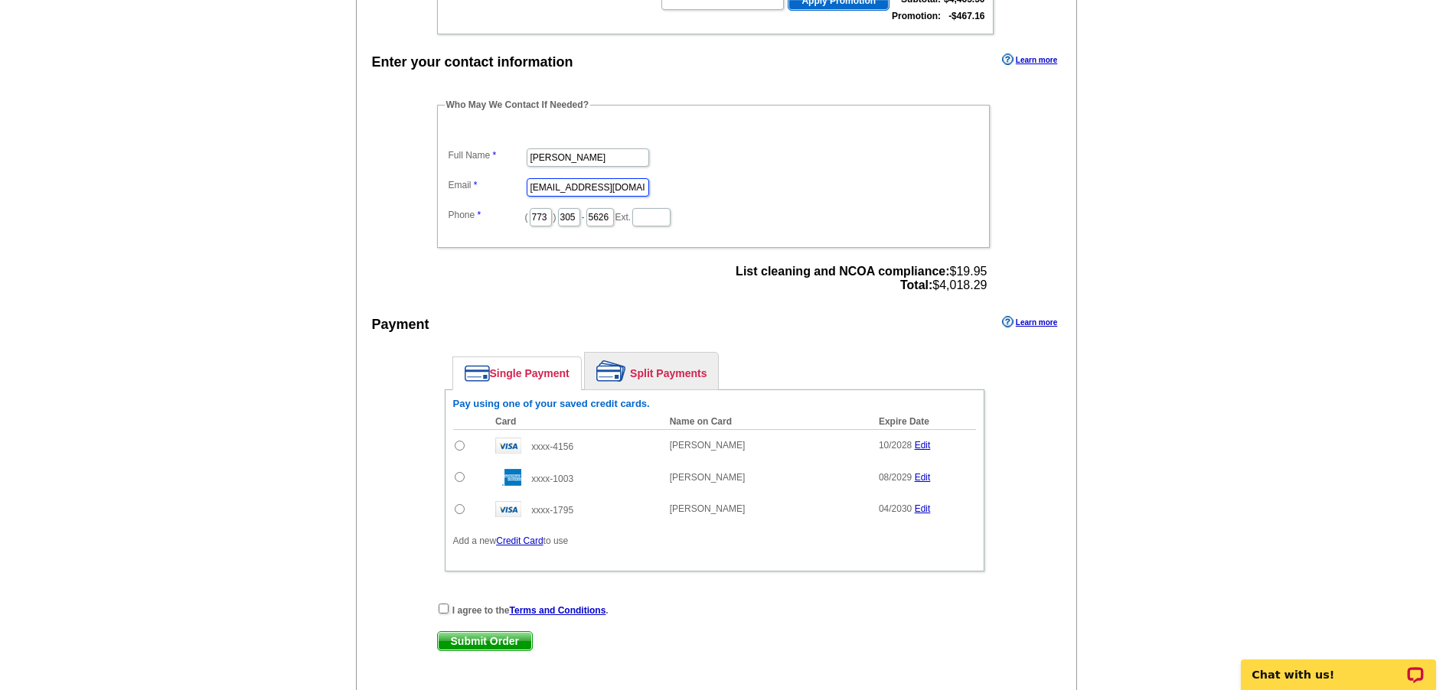
click at [550, 190] on input "[EMAIL_ADDRESS][DOMAIN_NAME]" at bounding box center [588, 187] width 122 height 18
click at [557, 195] on input "[EMAIL_ADDRESS][DOMAIN_NAME]" at bounding box center [588, 187] width 122 height 18
drag, startPoint x: 550, startPoint y: 188, endPoint x: 511, endPoint y: 199, distance: 41.2
click at [506, 198] on dd "[EMAIL_ADDRESS][DOMAIN_NAME]" at bounding box center [713, 187] width 537 height 24
type input "[PERSON_NAME][EMAIL_ADDRESS][DOMAIN_NAME]"
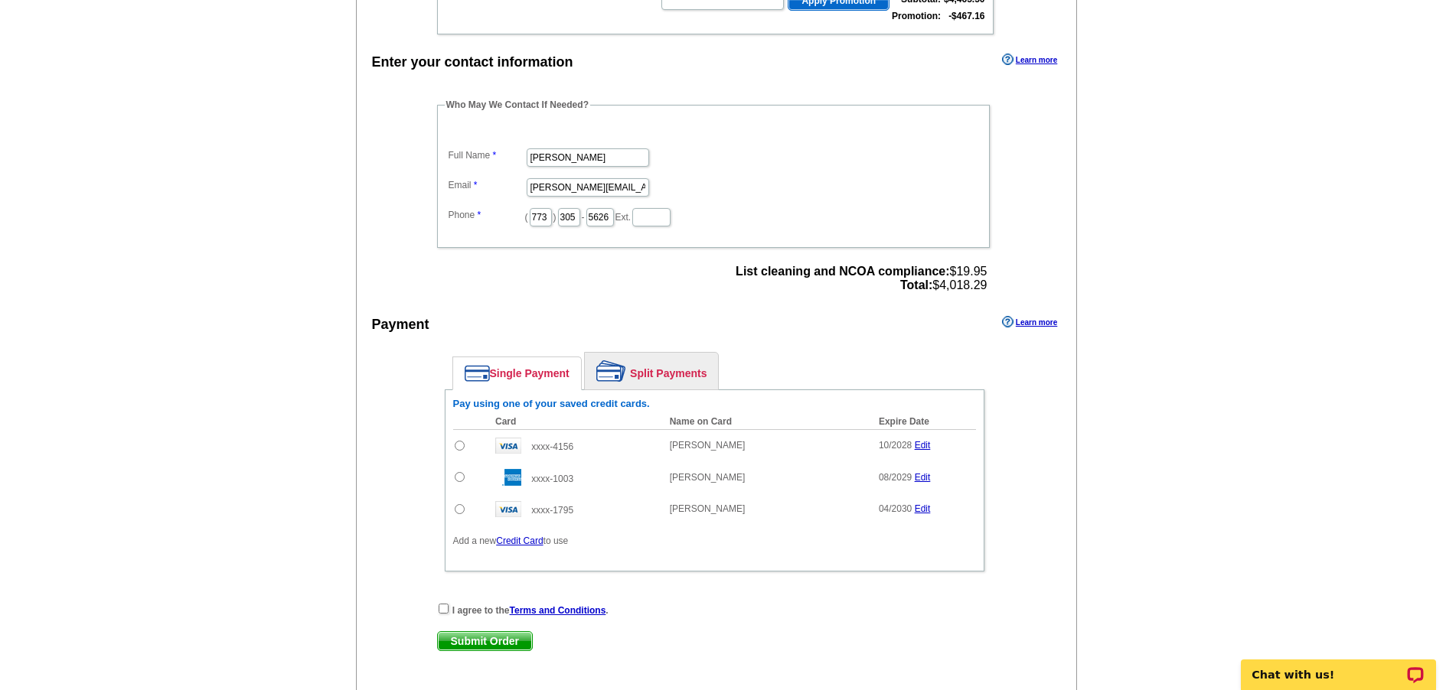
click at [700, 133] on dt at bounding box center [713, 132] width 537 height 14
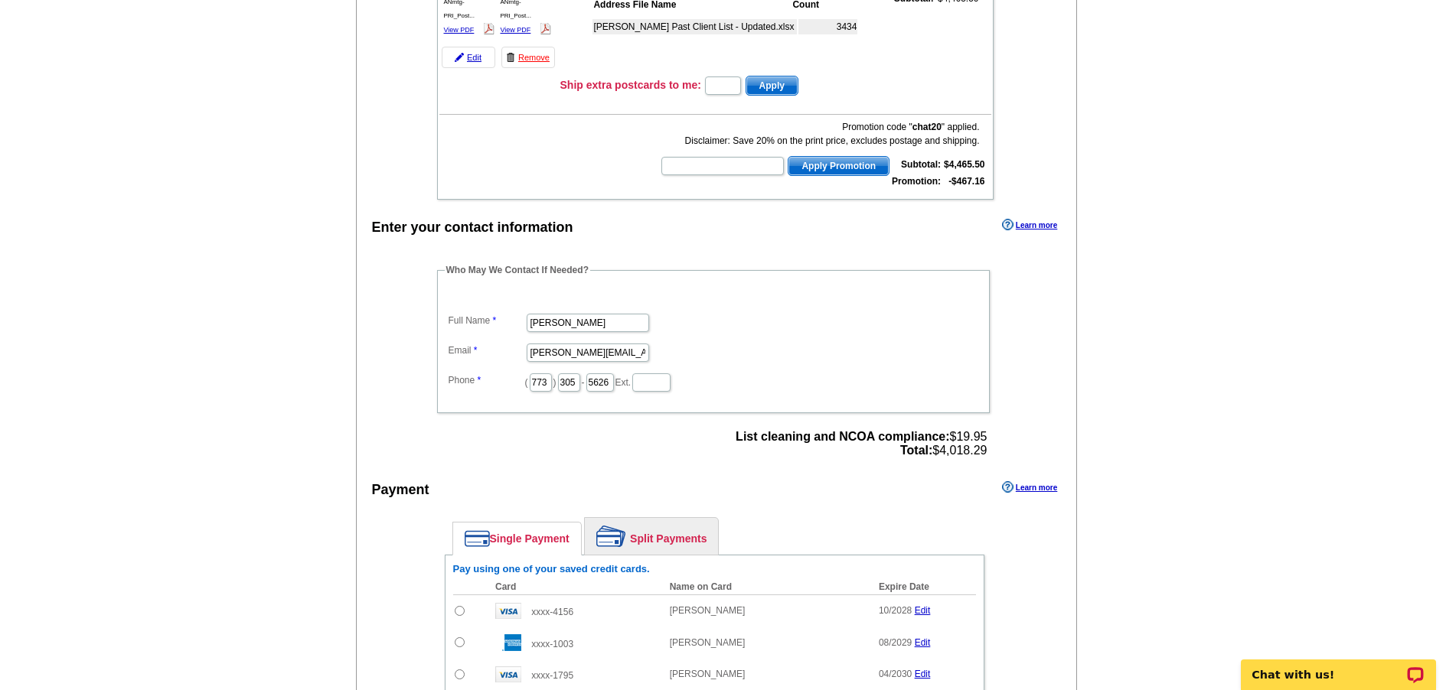
scroll to position [77, 0]
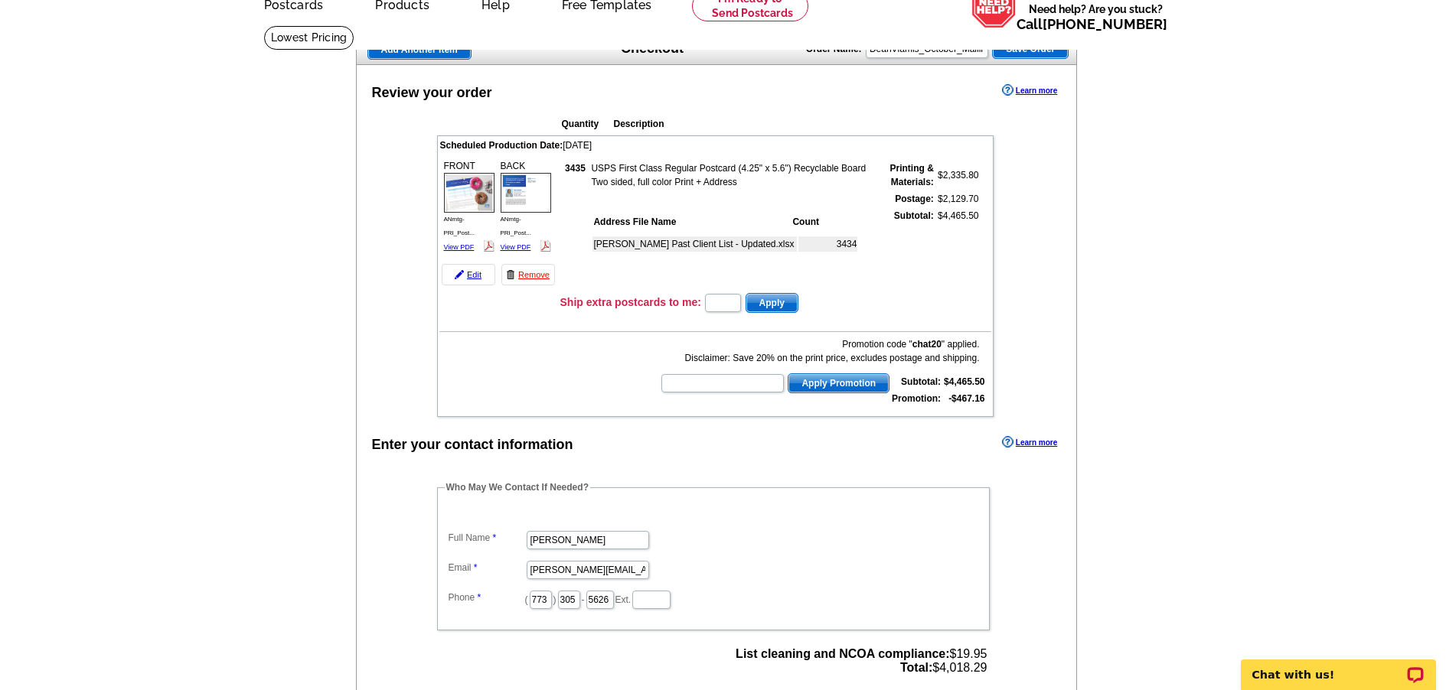
click at [1018, 52] on span "Save Order" at bounding box center [1030, 49] width 75 height 18
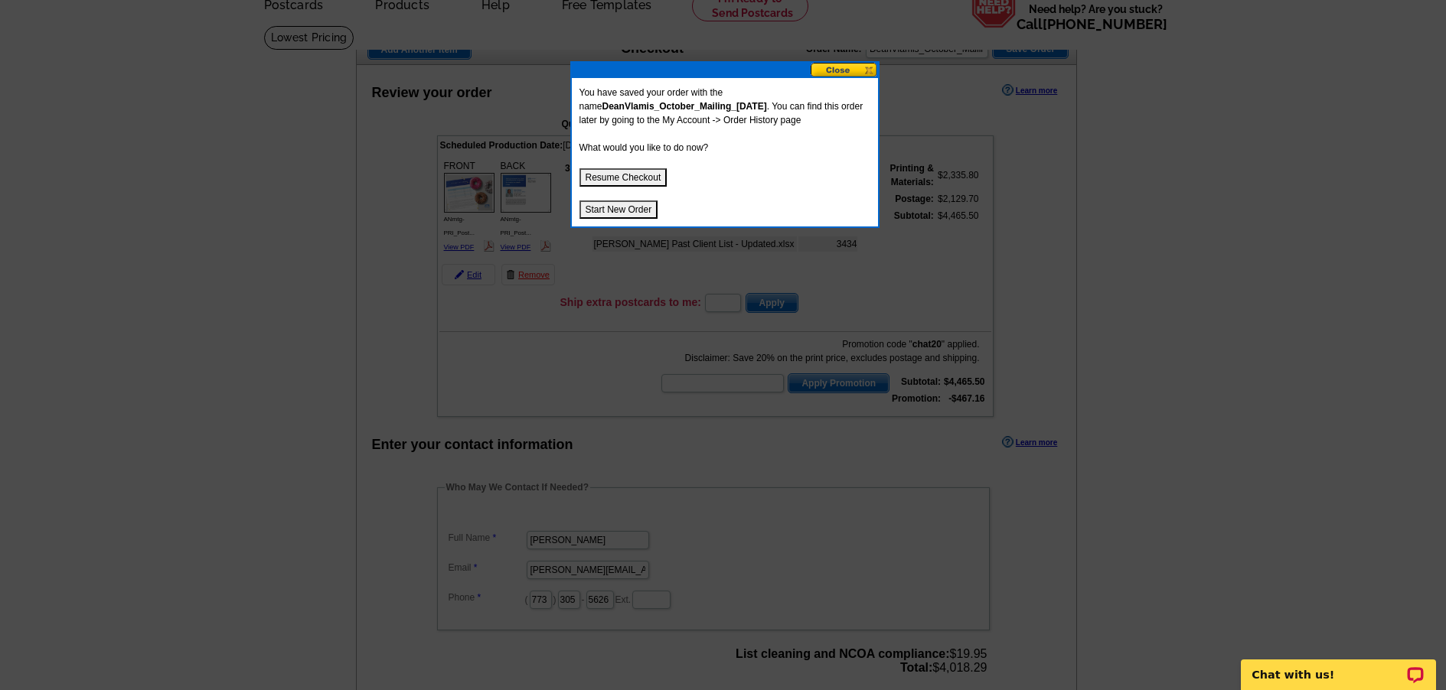
click at [636, 179] on button "Resume Checkout" at bounding box center [623, 177] width 88 height 18
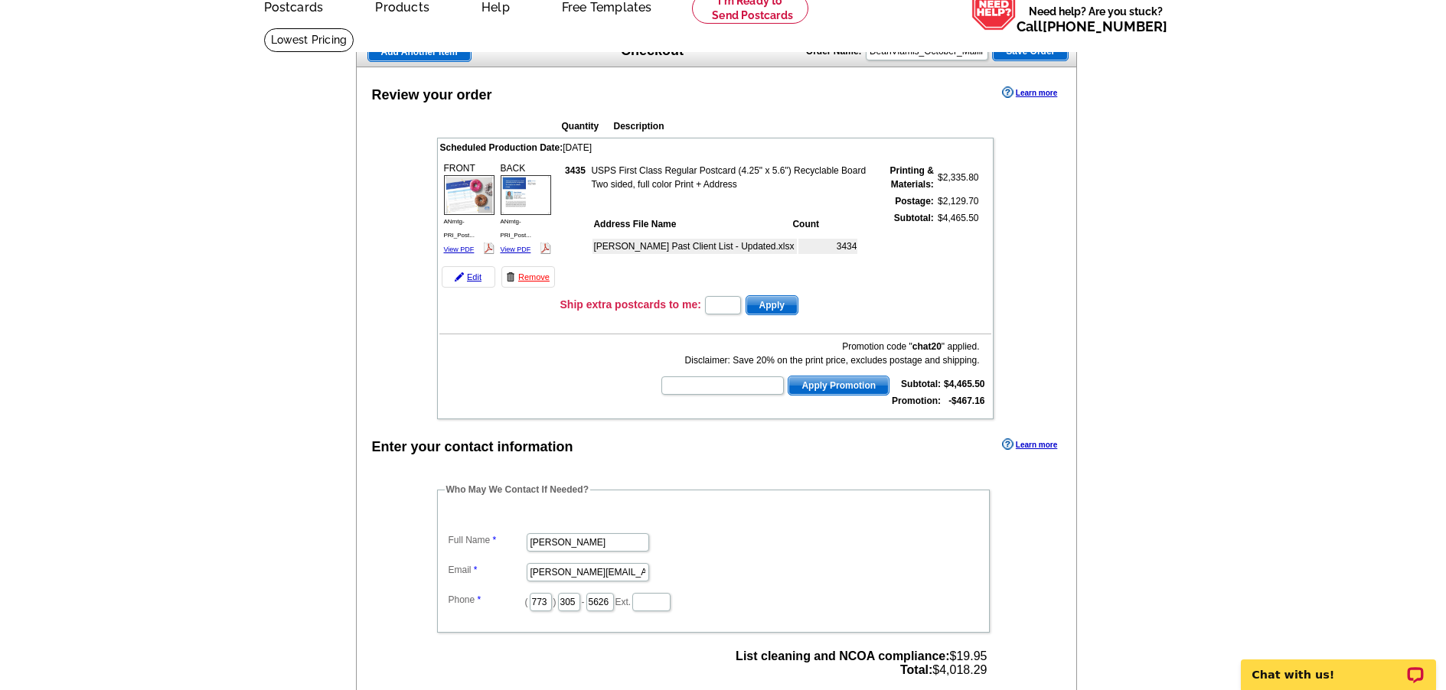
scroll to position [0, 0]
